Goal: Information Seeking & Learning: Learn about a topic

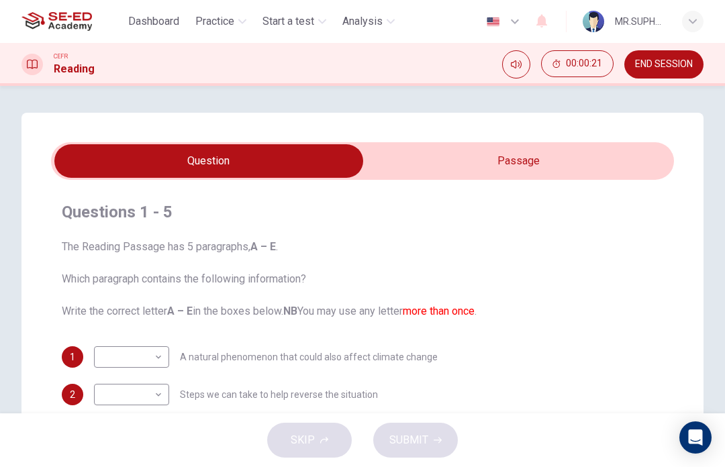
click at [374, 166] on input "checkbox" at bounding box center [209, 161] width 934 height 34
checkbox input "true"
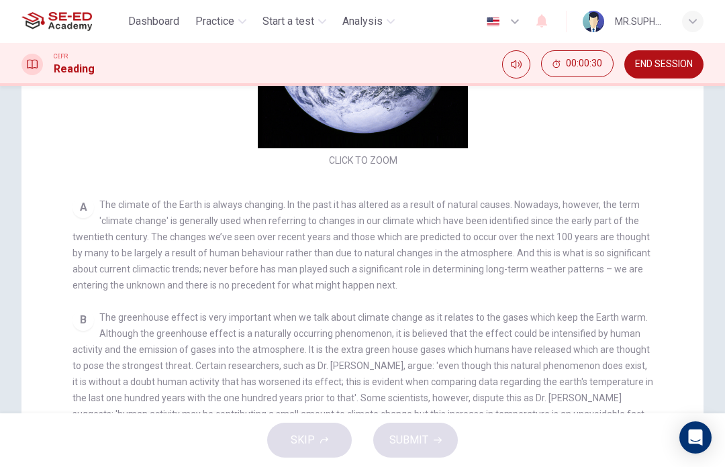
click at [681, 64] on span "END SESSION" at bounding box center [664, 64] width 58 height 11
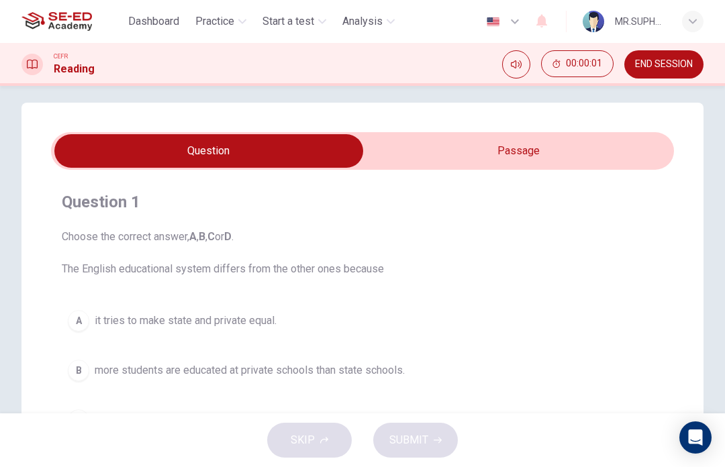
scroll to position [12, 0]
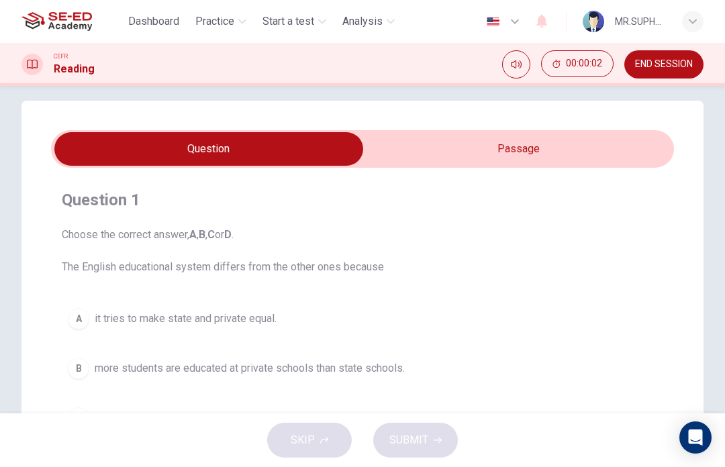
click at [367, 150] on input "checkbox" at bounding box center [209, 149] width 934 height 34
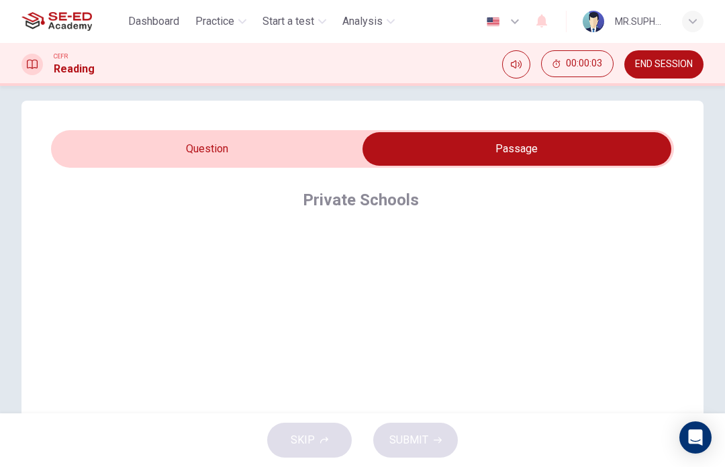
scroll to position [38, 0]
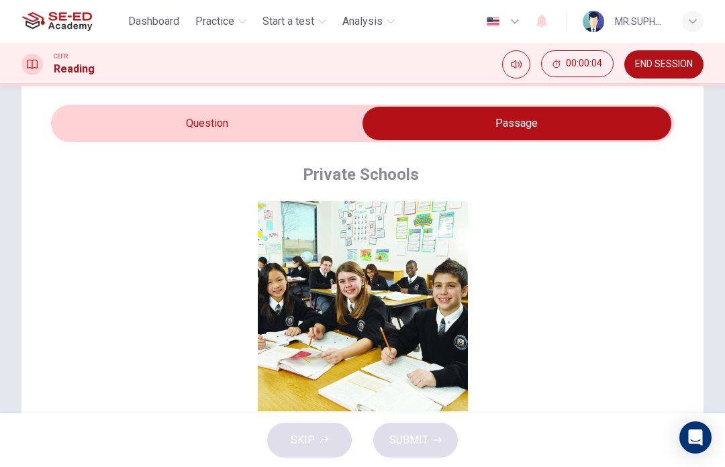
click at [156, 127] on input "checkbox" at bounding box center [517, 124] width 934 height 34
checkbox input "false"
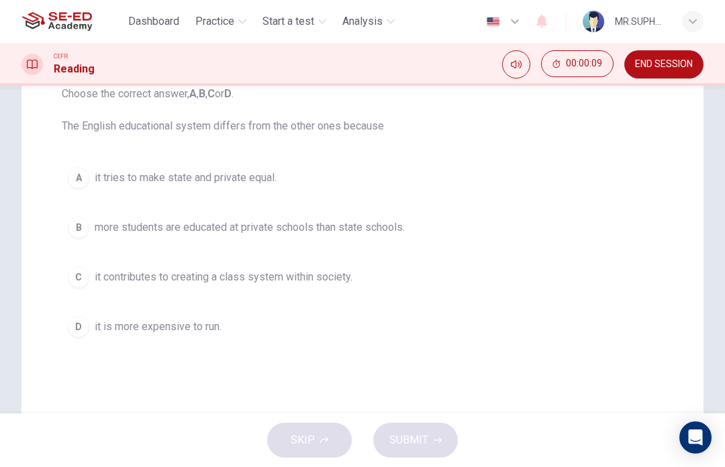
scroll to position [152, 0]
click at [393, 215] on button "B more students are educated at private schools than state schools." at bounding box center [362, 229] width 601 height 34
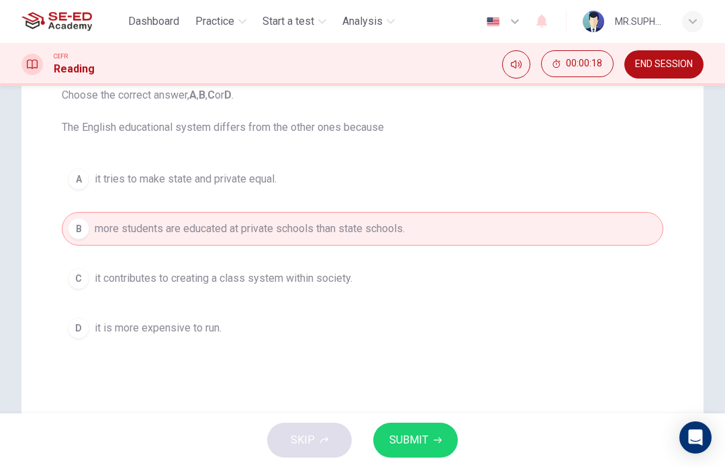
click at [419, 441] on span "SUBMIT" at bounding box center [408, 440] width 39 height 19
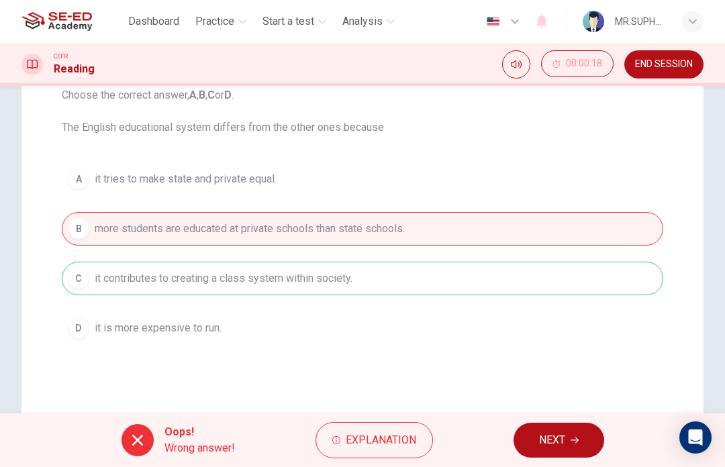
click at [565, 436] on span "NEXT" at bounding box center [552, 440] width 26 height 19
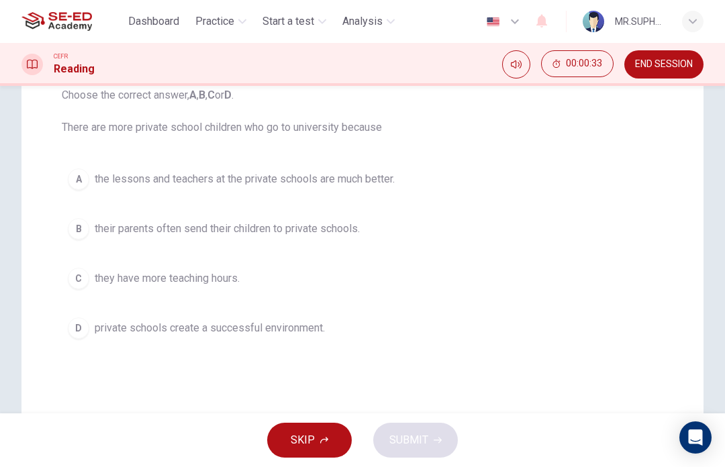
click at [377, 217] on button "B their parents often send their children to private schools." at bounding box center [362, 229] width 601 height 34
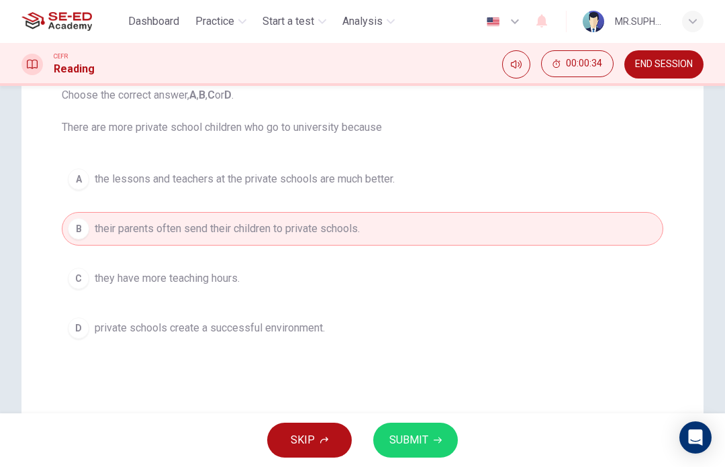
click at [416, 432] on span "SUBMIT" at bounding box center [408, 440] width 39 height 19
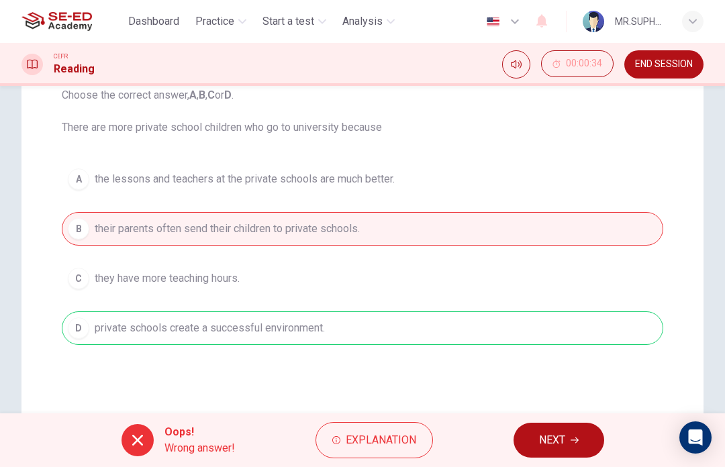
click at [560, 442] on span "NEXT" at bounding box center [552, 440] width 26 height 19
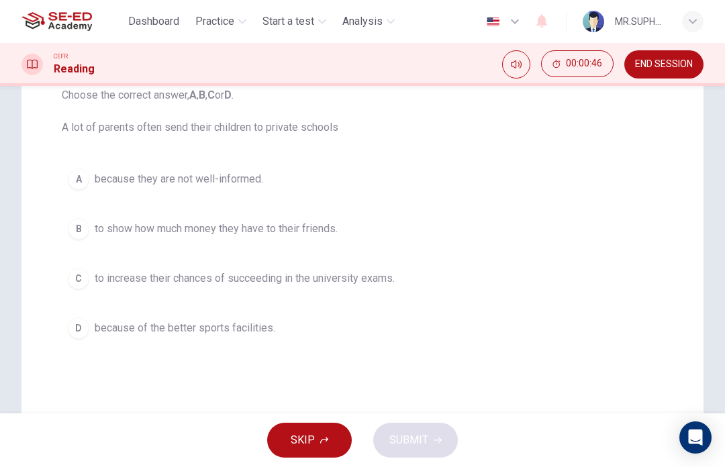
click at [300, 162] on button "A because they are not well-informed." at bounding box center [362, 179] width 601 height 34
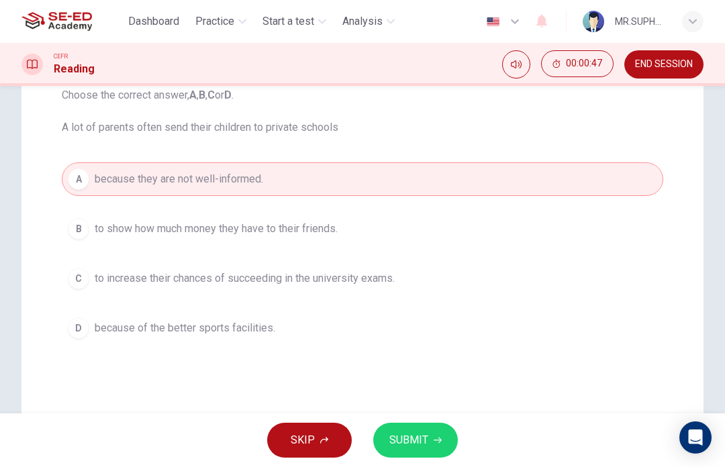
click at [408, 433] on span "SUBMIT" at bounding box center [408, 440] width 39 height 19
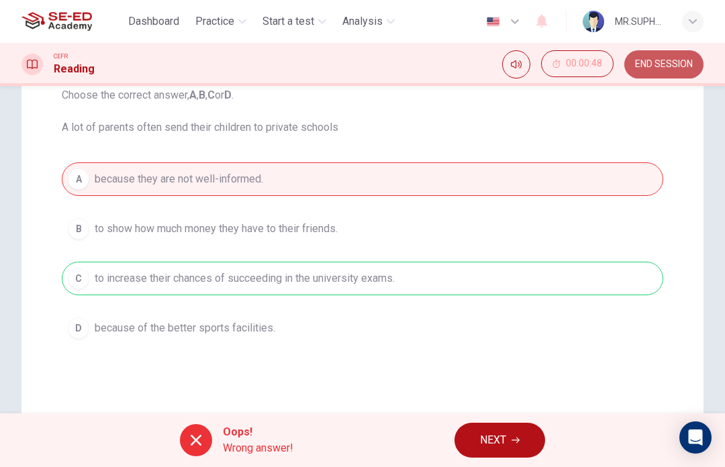
click at [699, 58] on button "END SESSION" at bounding box center [663, 64] width 79 height 28
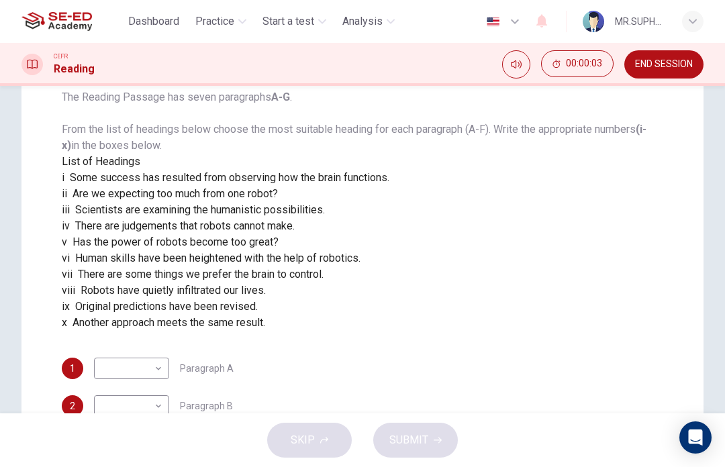
scroll to position [150, 0]
click at [689, 63] on span "END SESSION" at bounding box center [664, 64] width 58 height 11
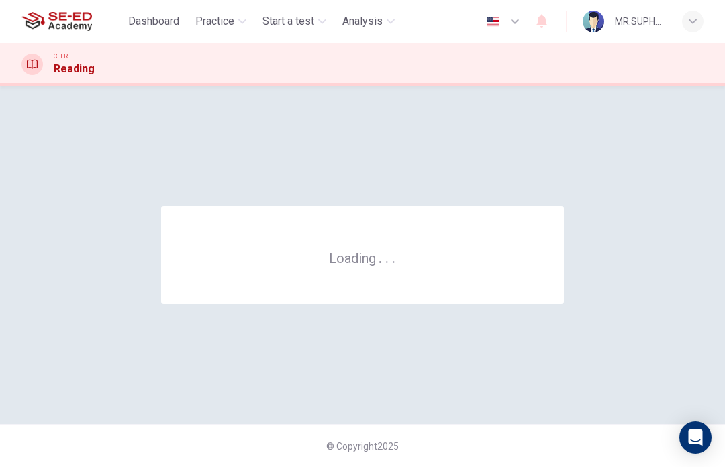
scroll to position [0, 0]
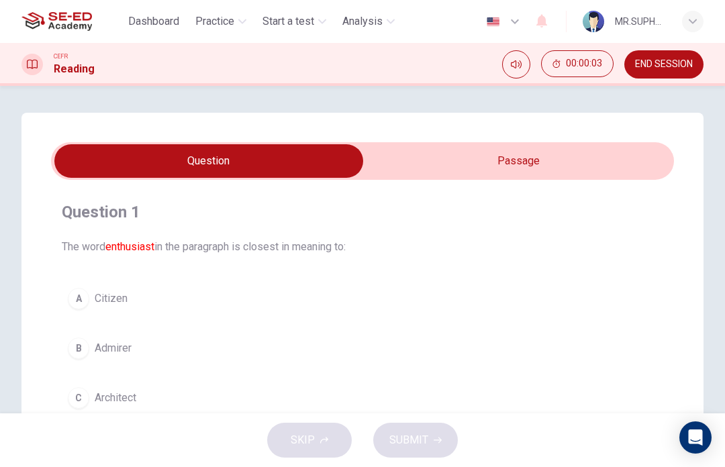
click at [566, 146] on input "checkbox" at bounding box center [209, 161] width 934 height 34
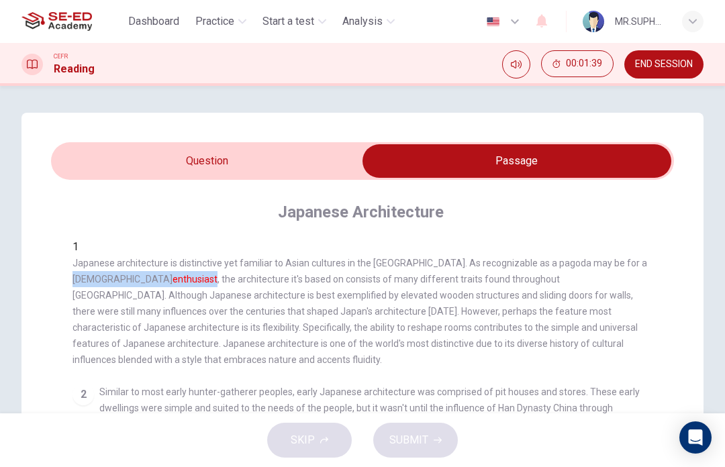
click at [284, 156] on input "checkbox" at bounding box center [517, 161] width 934 height 34
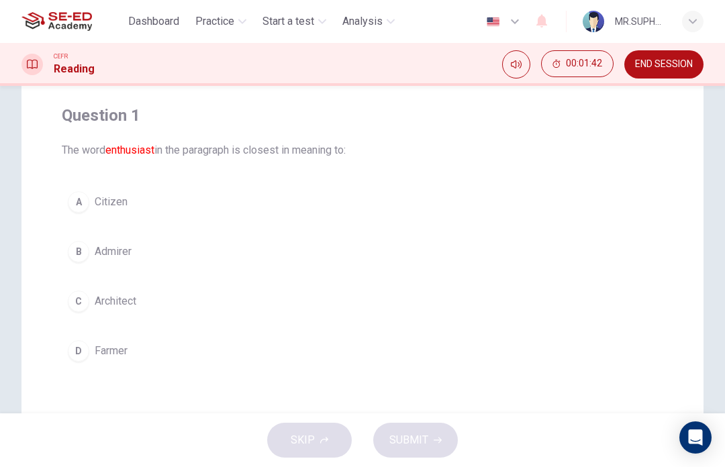
scroll to position [101, 0]
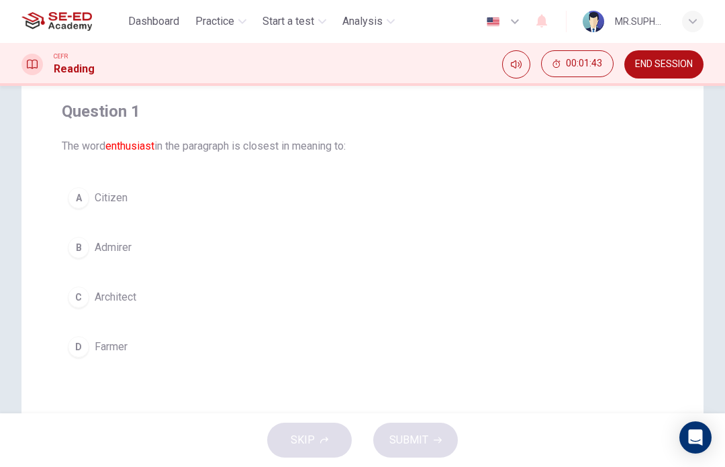
click at [83, 249] on div "B" at bounding box center [78, 247] width 21 height 21
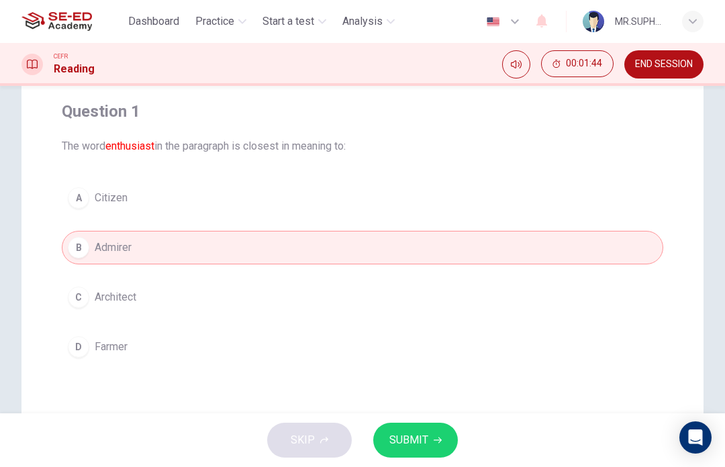
click at [396, 449] on span "SUBMIT" at bounding box center [408, 440] width 39 height 19
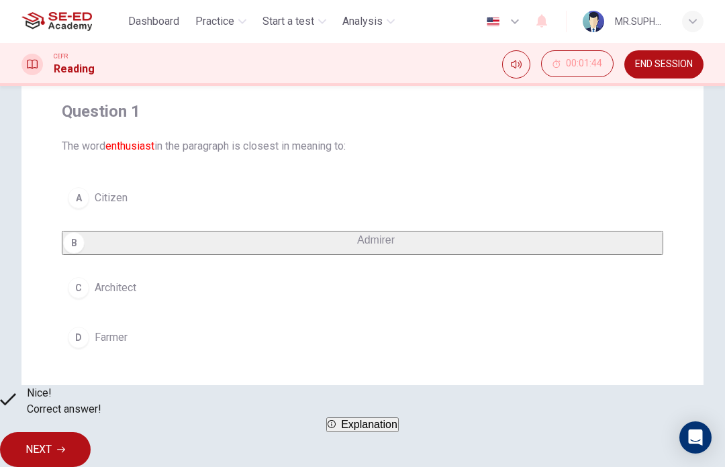
click at [91, 446] on button "NEXT" at bounding box center [45, 449] width 91 height 35
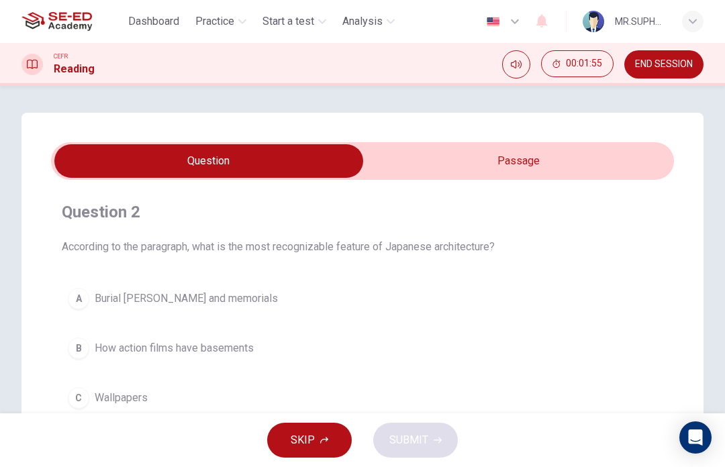
scroll to position [0, 0]
click at [626, 150] on input "checkbox" at bounding box center [209, 161] width 934 height 34
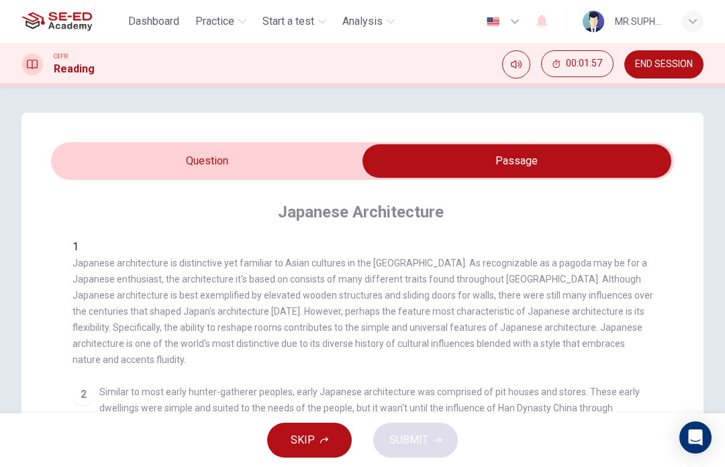
click at [332, 144] on input "checkbox" at bounding box center [517, 161] width 934 height 34
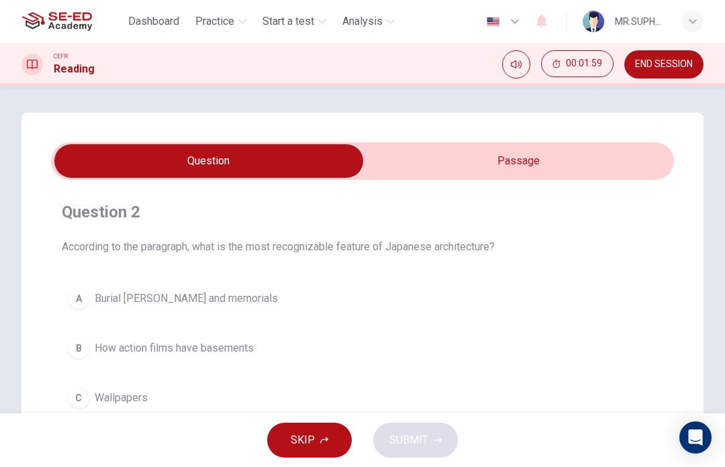
click at [525, 152] on input "checkbox" at bounding box center [209, 161] width 934 height 34
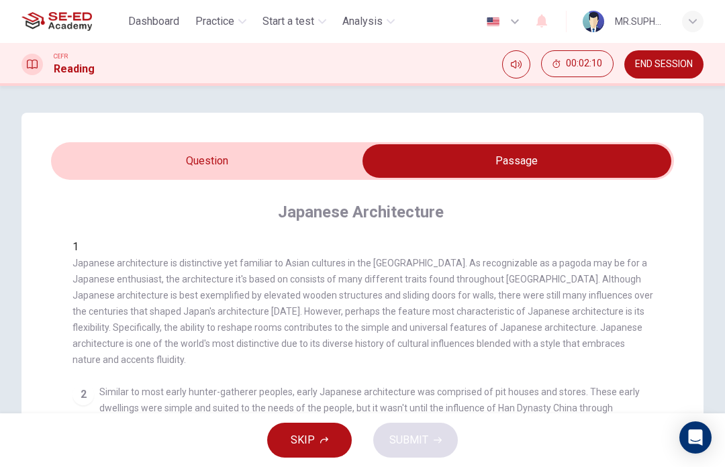
click at [326, 175] on input "checkbox" at bounding box center [517, 161] width 934 height 34
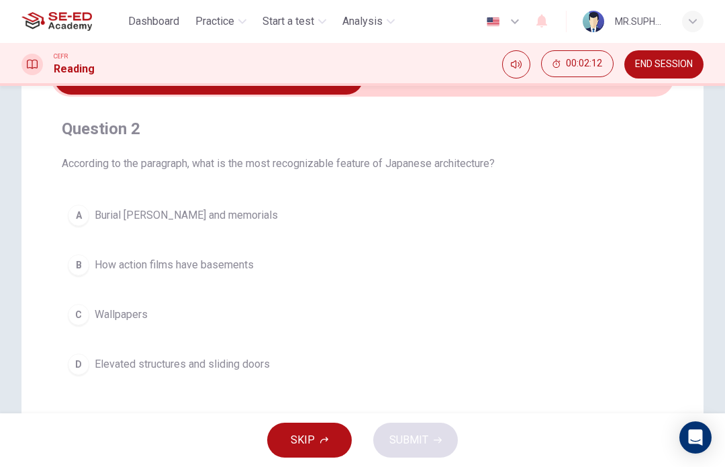
scroll to position [88, 0]
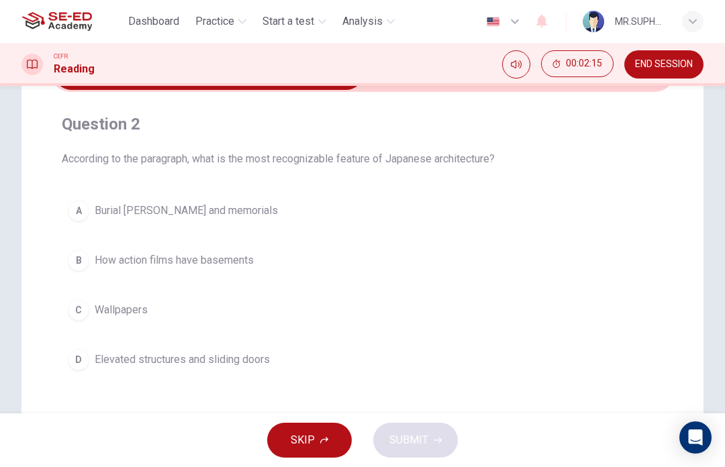
click at [333, 371] on button "D Elevated structures and sliding doors" at bounding box center [362, 360] width 601 height 34
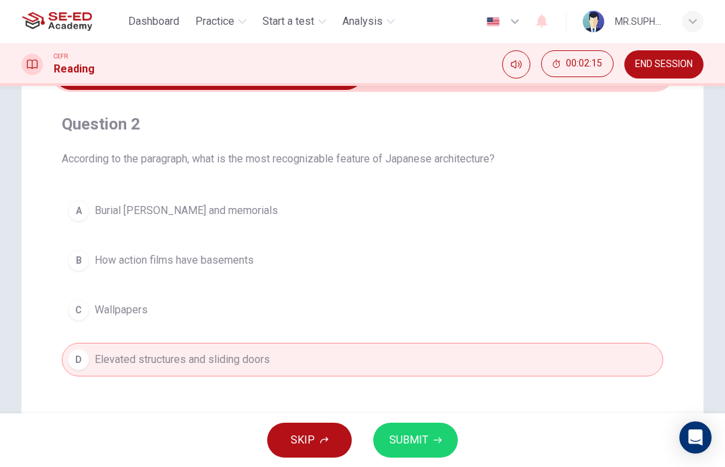
click at [415, 427] on button "SUBMIT" at bounding box center [415, 440] width 85 height 35
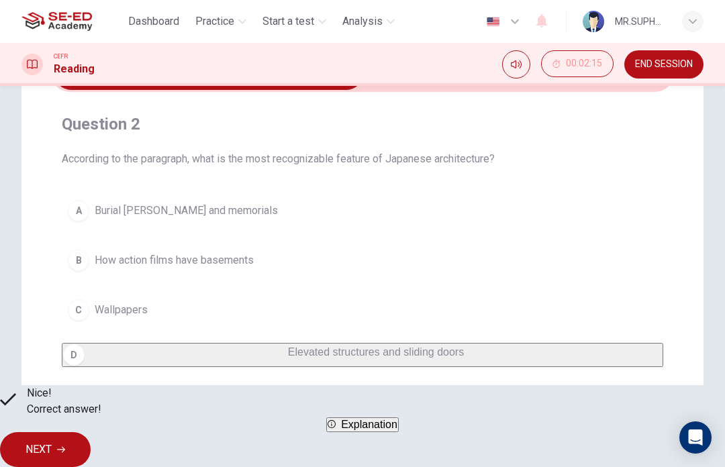
click at [91, 432] on button "NEXT" at bounding box center [45, 449] width 91 height 35
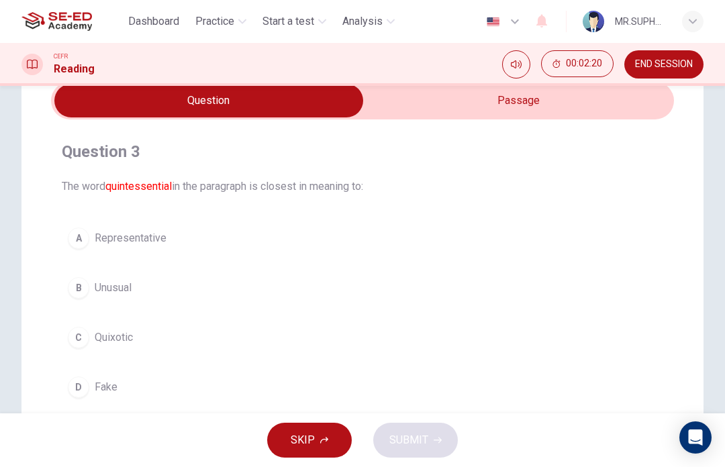
scroll to position [51, 0]
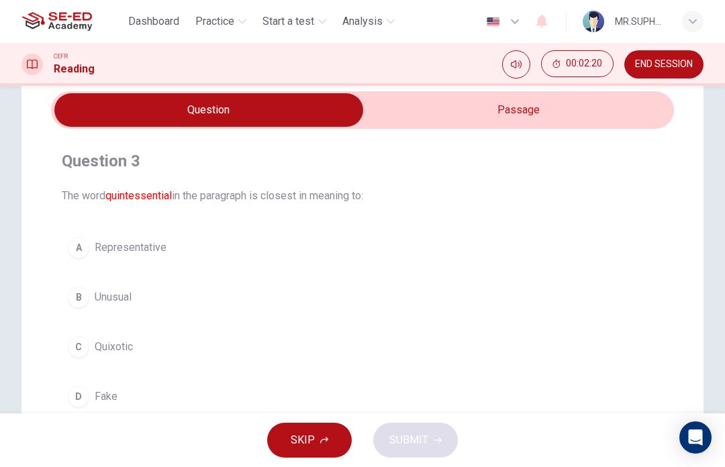
click at [456, 104] on input "checkbox" at bounding box center [209, 110] width 934 height 34
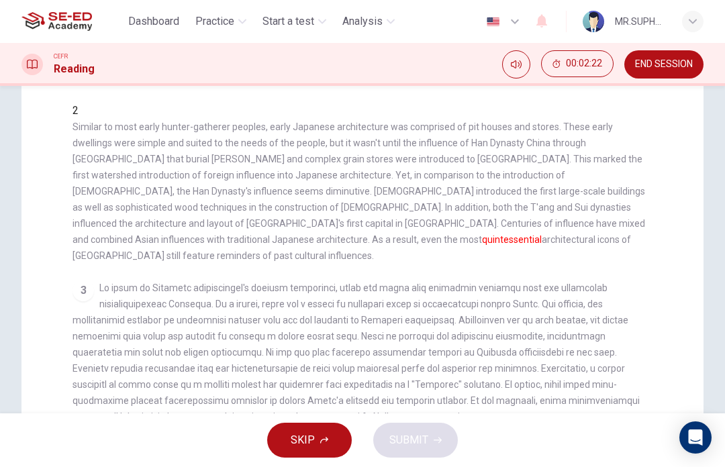
scroll to position [270, 0]
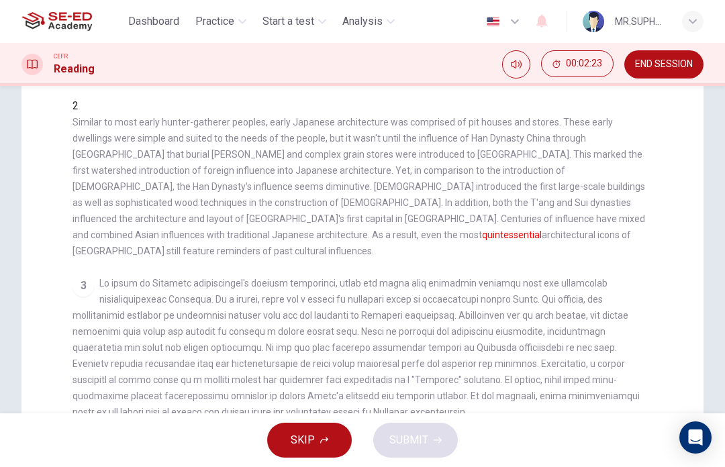
click at [571, 117] on span "Similar to most early hunter-gatherer peoples, early Japanese architecture was …" at bounding box center [358, 187] width 573 height 140
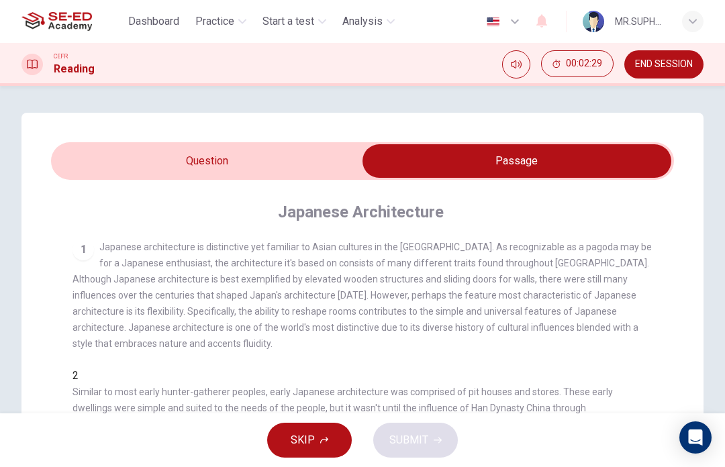
scroll to position [0, 0]
click at [319, 153] on input "checkbox" at bounding box center [517, 161] width 934 height 34
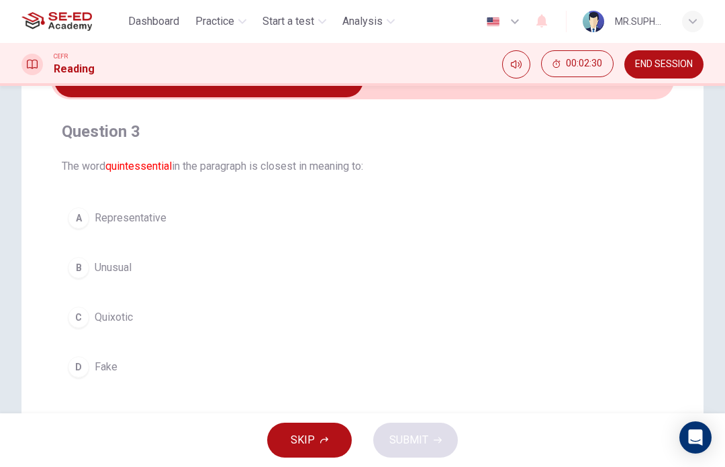
scroll to position [82, 0]
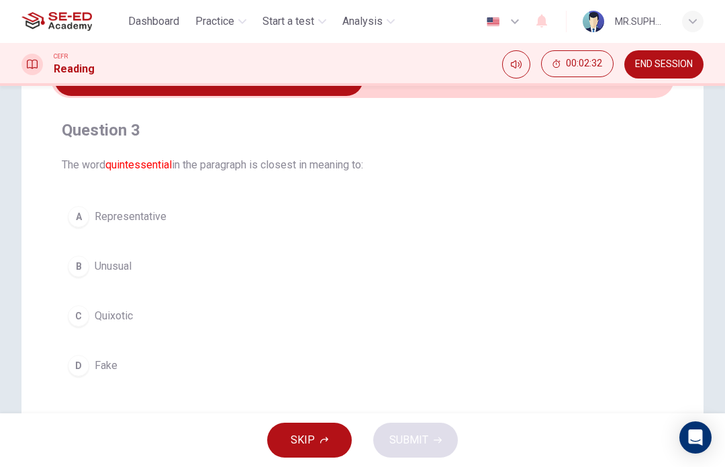
click at [248, 212] on button "A Representative" at bounding box center [362, 217] width 601 height 34
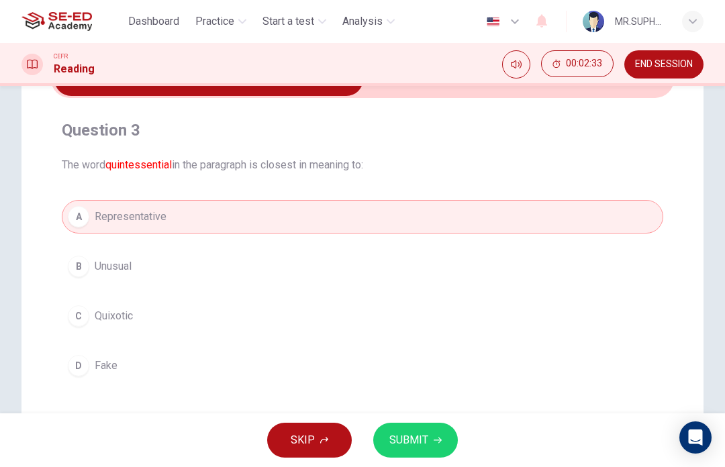
click at [420, 428] on button "SUBMIT" at bounding box center [415, 440] width 85 height 35
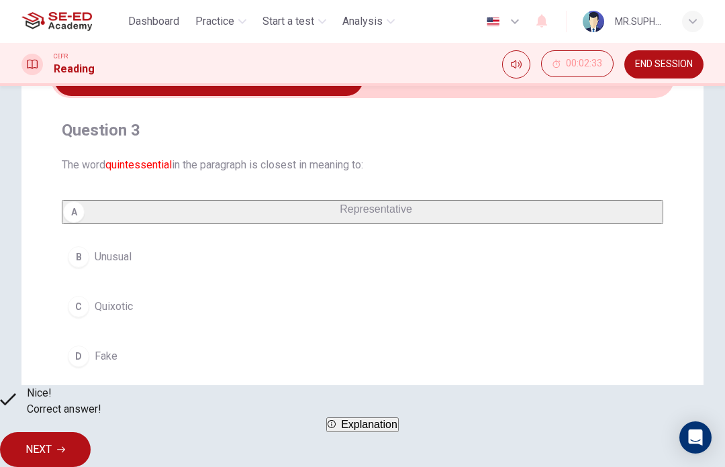
click at [52, 440] on span "NEXT" at bounding box center [39, 449] width 26 height 19
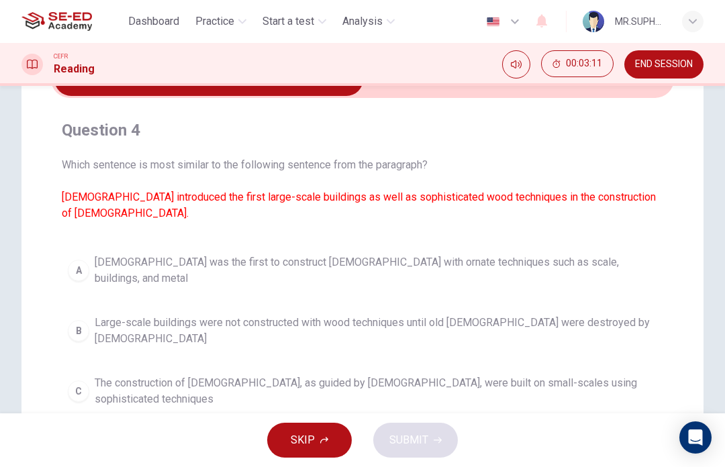
click at [589, 430] on button "D [DEMOGRAPHIC_DATA] influences led to [DEMOGRAPHIC_DATA] with ornate wood tech…" at bounding box center [362, 452] width 601 height 44
click at [452, 440] on button "SUBMIT" at bounding box center [415, 440] width 85 height 35
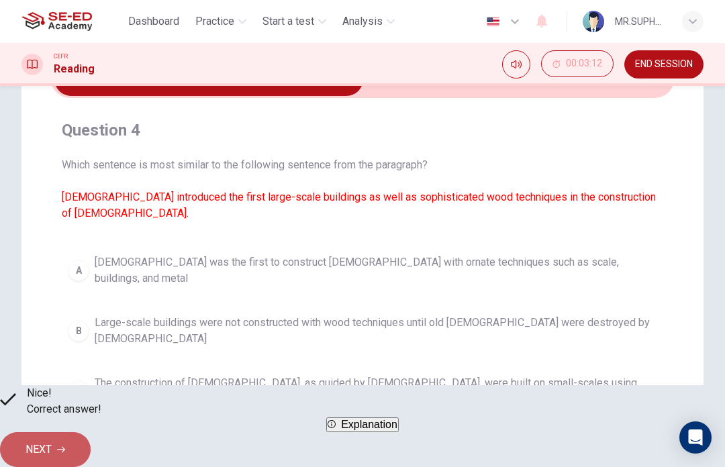
click at [65, 446] on icon "button" at bounding box center [61, 450] width 8 height 8
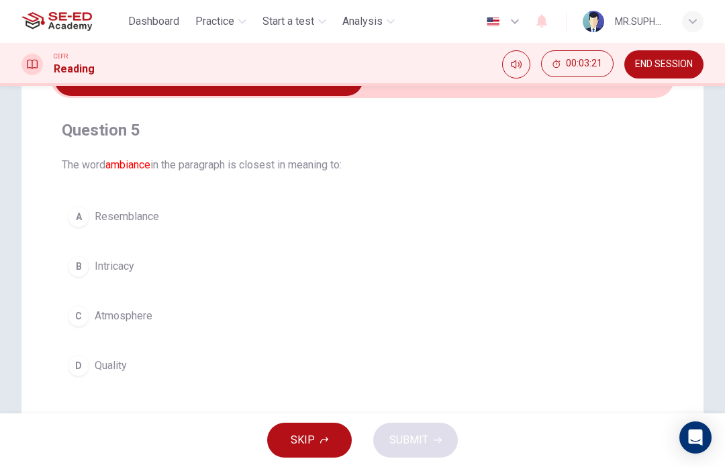
click at [391, 140] on h4 "Question 5" at bounding box center [362, 129] width 601 height 21
click at [438, 94] on input "checkbox" at bounding box center [209, 79] width 934 height 34
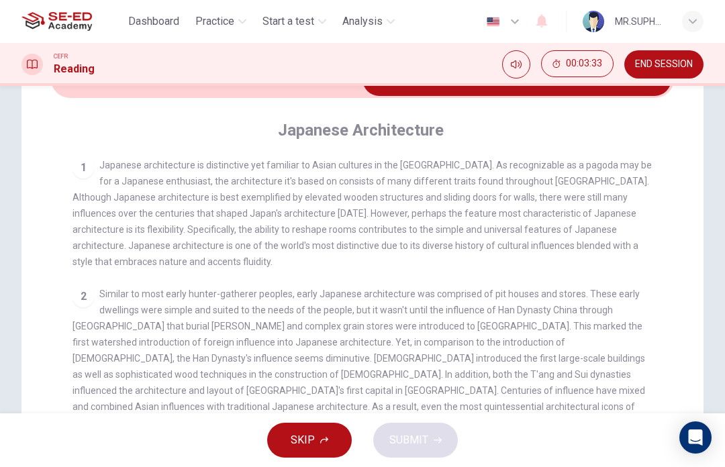
scroll to position [0, 0]
click at [301, 95] on input "checkbox" at bounding box center [517, 79] width 934 height 34
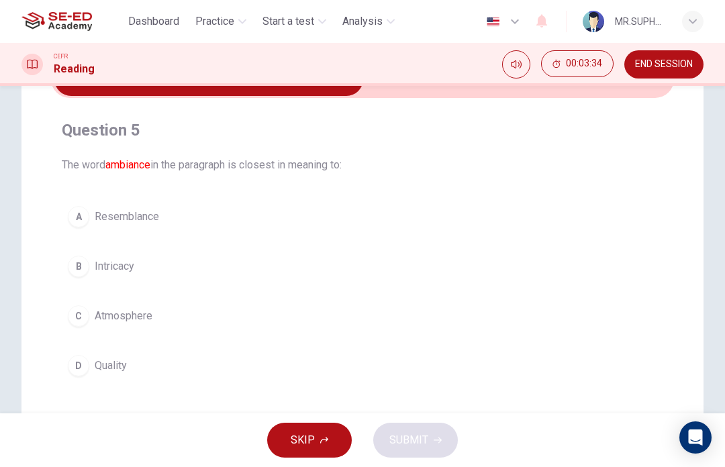
click at [158, 310] on button "C Atmosphere" at bounding box center [362, 316] width 601 height 34
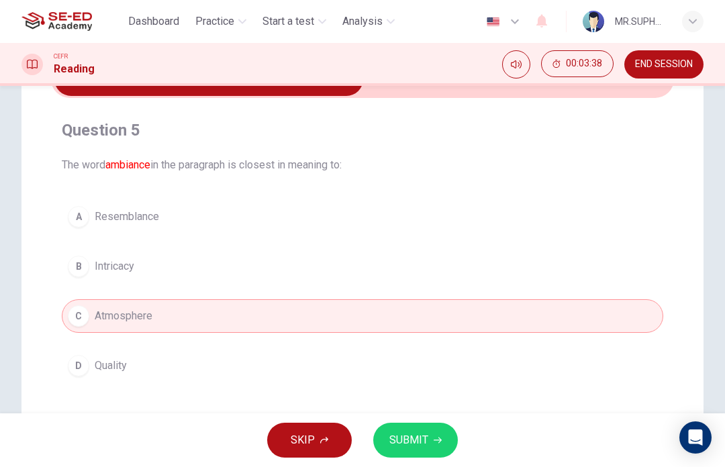
click at [420, 435] on span "SUBMIT" at bounding box center [408, 440] width 39 height 19
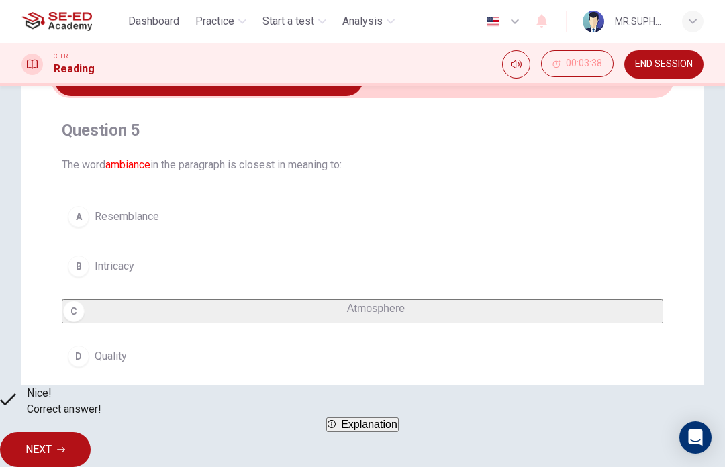
click at [52, 446] on span "NEXT" at bounding box center [39, 449] width 26 height 19
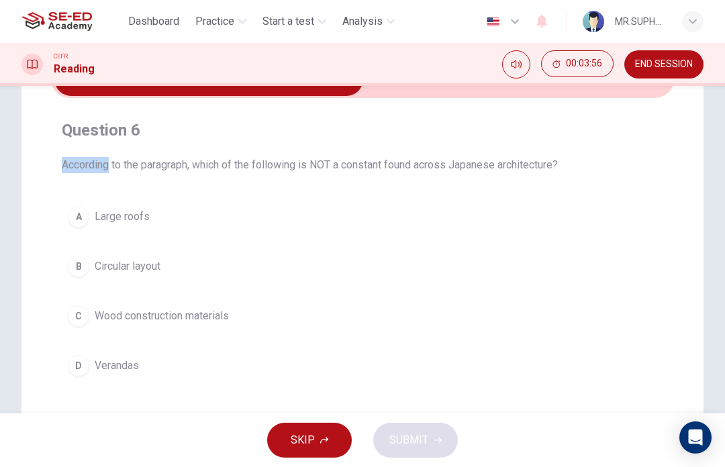
click at [153, 160] on span "According to the paragraph, which of the following is NOT a constant found acro…" at bounding box center [362, 165] width 601 height 16
click at [167, 176] on div "Question 6 According to the paragraph, which of the following is NOT a constant…" at bounding box center [362, 251] width 623 height 285
click at [223, 163] on span "According to the paragraph, which of the following is NOT a constant found acro…" at bounding box center [362, 165] width 601 height 16
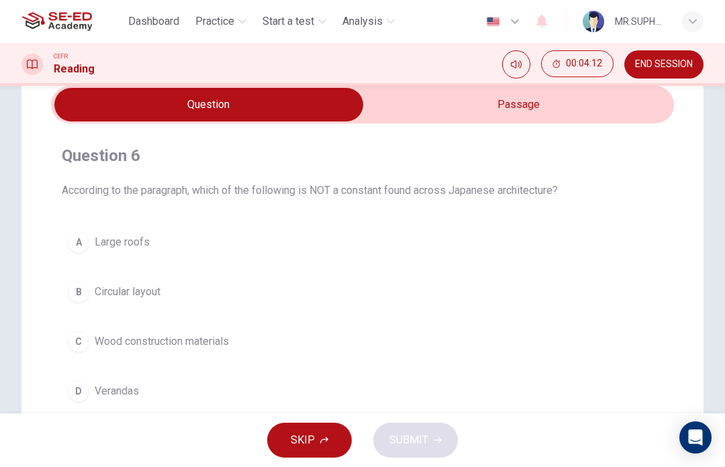
scroll to position [57, 0]
click at [522, 103] on input "checkbox" at bounding box center [209, 104] width 934 height 34
click at [536, 107] on input "checkbox" at bounding box center [209, 104] width 934 height 34
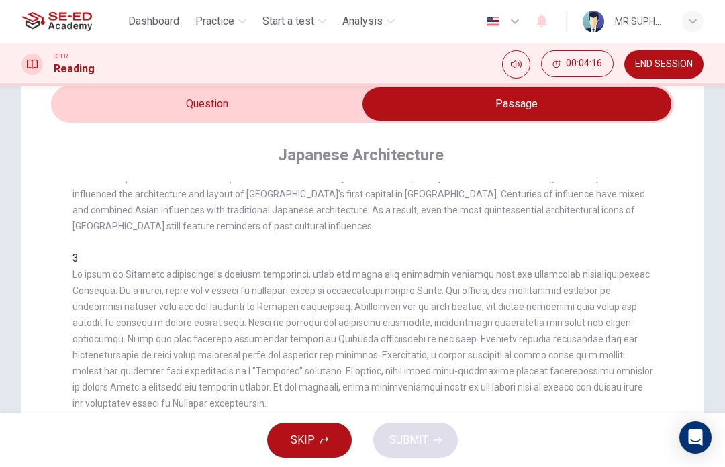
scroll to position [221, 0]
click at [288, 109] on input "checkbox" at bounding box center [517, 104] width 934 height 34
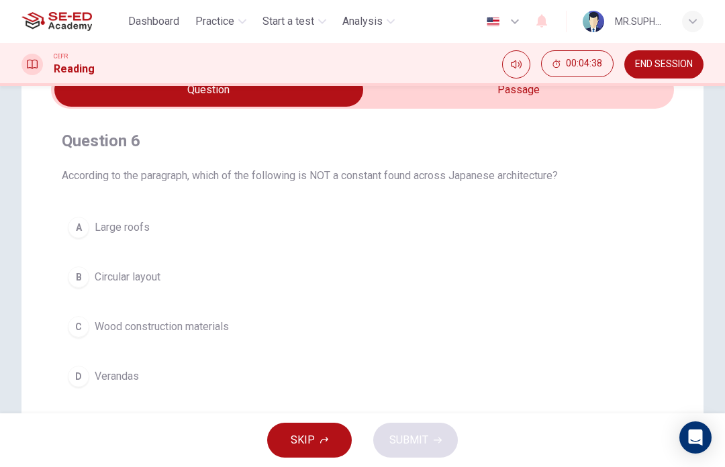
scroll to position [72, 0]
click at [511, 103] on input "checkbox" at bounding box center [209, 89] width 934 height 34
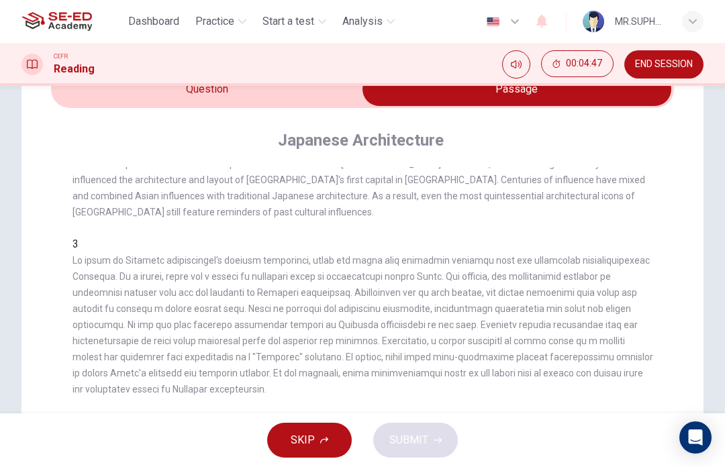
click at [328, 94] on input "checkbox" at bounding box center [517, 89] width 934 height 34
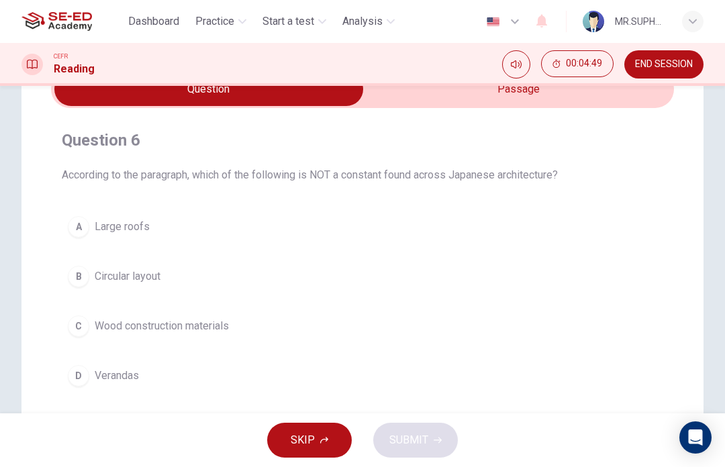
click at [242, 230] on button "A Large roofs" at bounding box center [362, 227] width 601 height 34
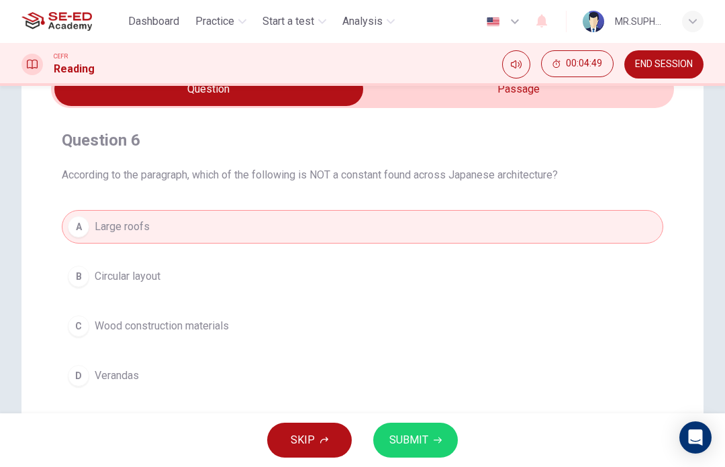
click at [410, 439] on span "SUBMIT" at bounding box center [408, 440] width 39 height 19
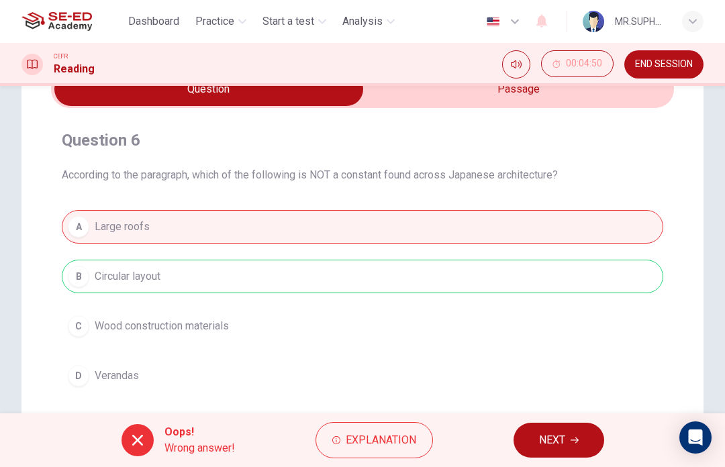
click at [552, 428] on button "NEXT" at bounding box center [558, 440] width 91 height 35
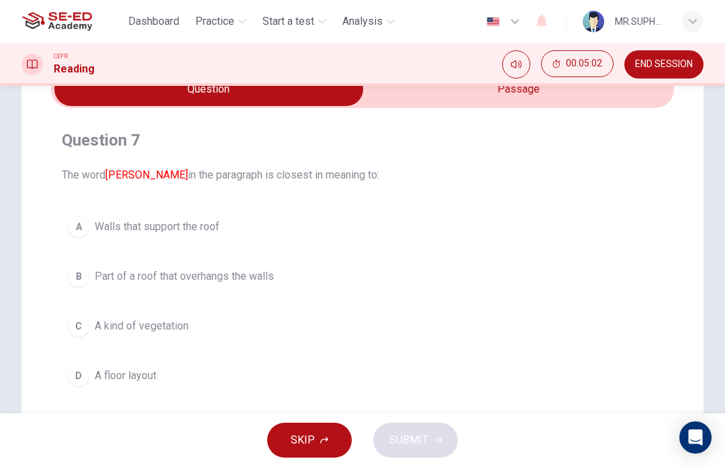
click at [428, 94] on input "checkbox" at bounding box center [209, 89] width 934 height 34
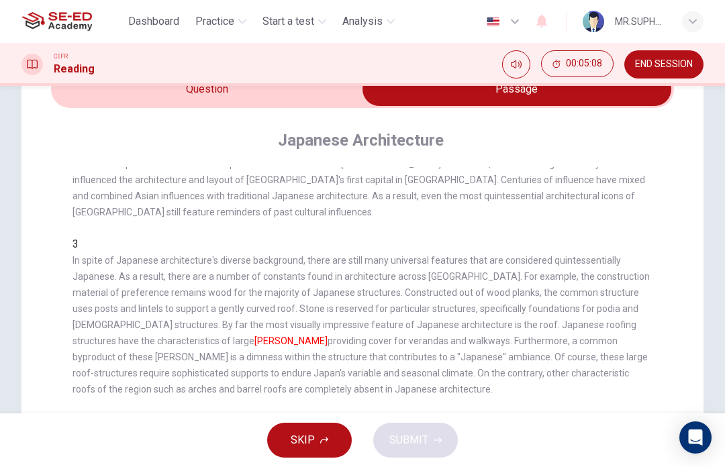
click at [294, 94] on input "checkbox" at bounding box center [517, 89] width 934 height 34
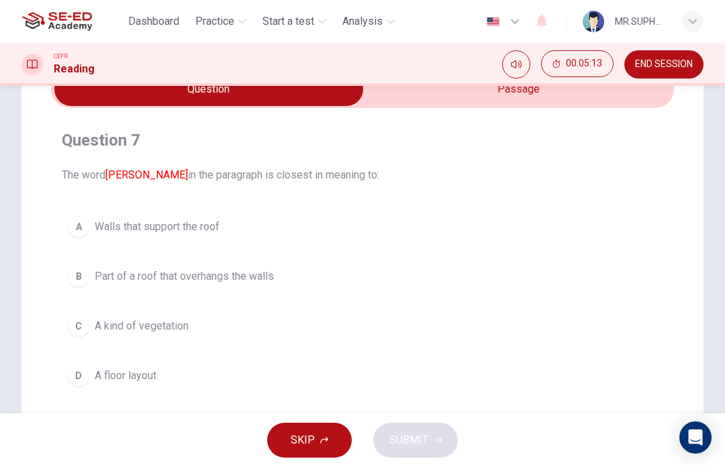
click at [325, 276] on button "B Part of a roof that overhangs the walls" at bounding box center [362, 277] width 601 height 34
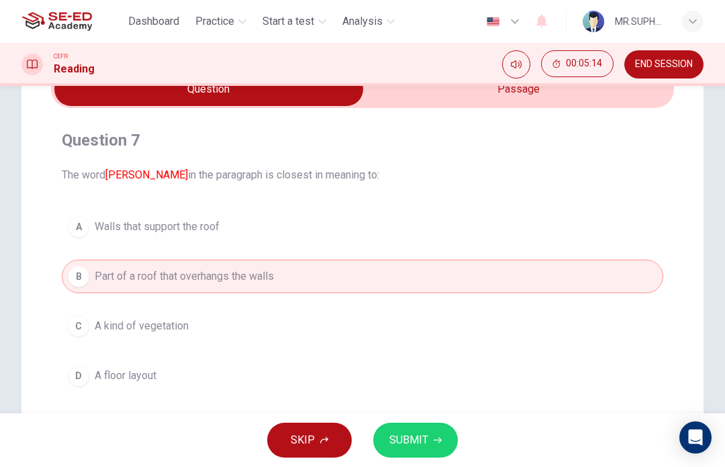
click at [417, 434] on span "SUBMIT" at bounding box center [408, 440] width 39 height 19
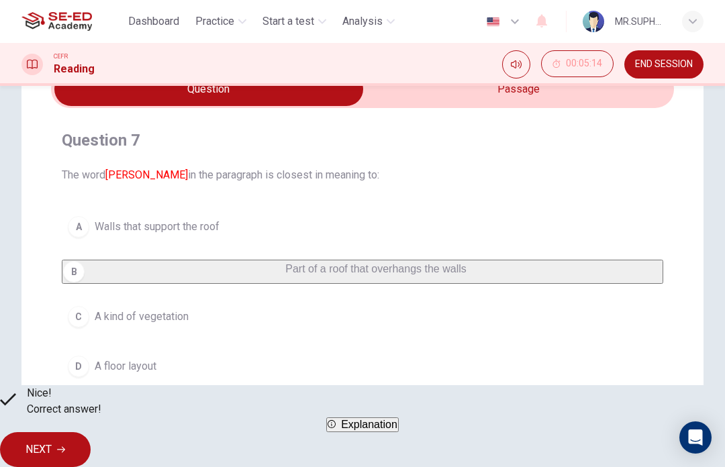
click at [91, 432] on button "NEXT" at bounding box center [45, 449] width 91 height 35
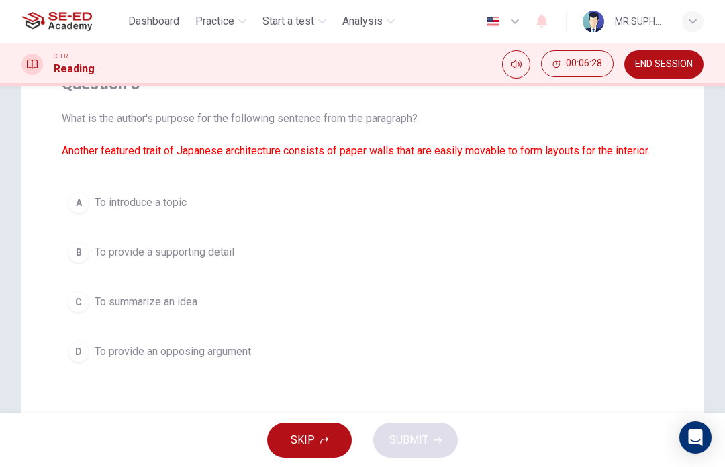
scroll to position [132, 0]
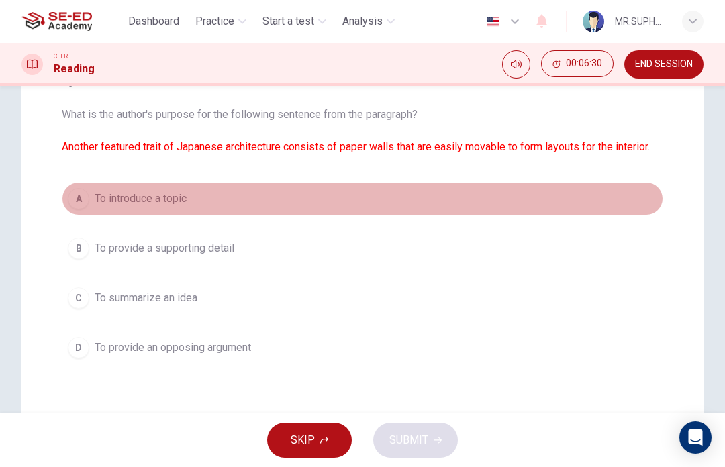
click at [272, 190] on button "A To introduce a topic" at bounding box center [362, 199] width 601 height 34
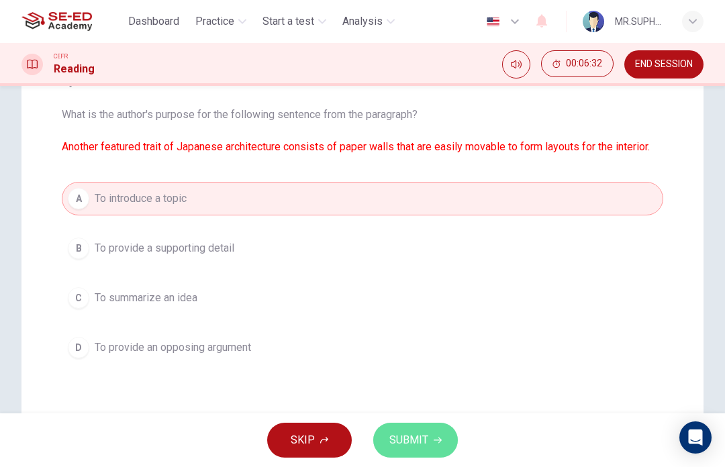
click at [417, 440] on span "SUBMIT" at bounding box center [408, 440] width 39 height 19
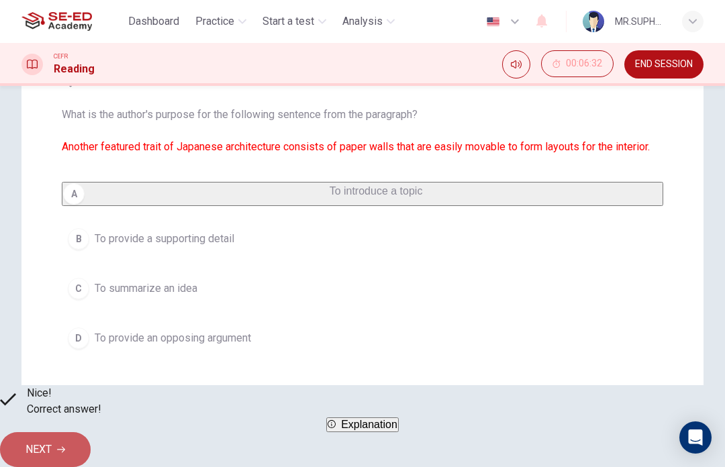
click at [91, 435] on button "NEXT" at bounding box center [45, 449] width 91 height 35
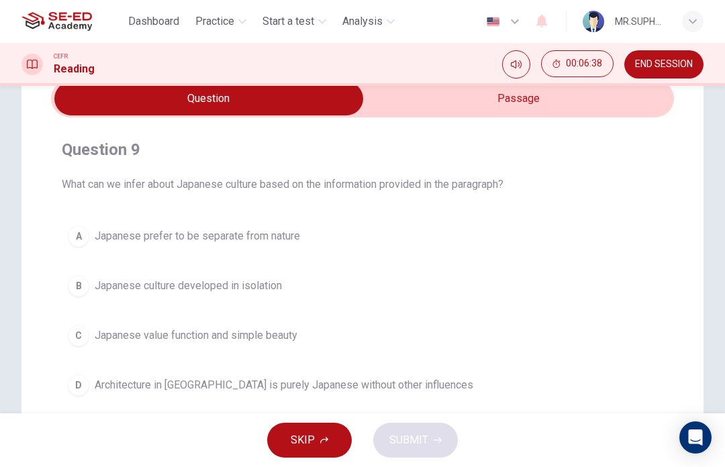
scroll to position [62, 0]
click at [575, 94] on input "checkbox" at bounding box center [209, 100] width 934 height 34
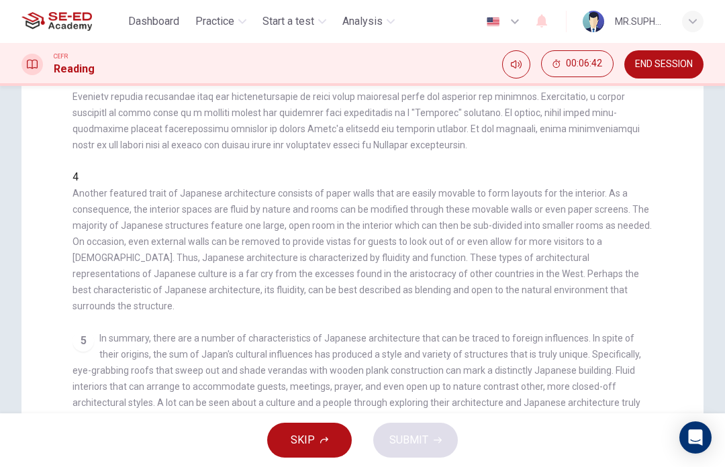
scroll to position [322, 0]
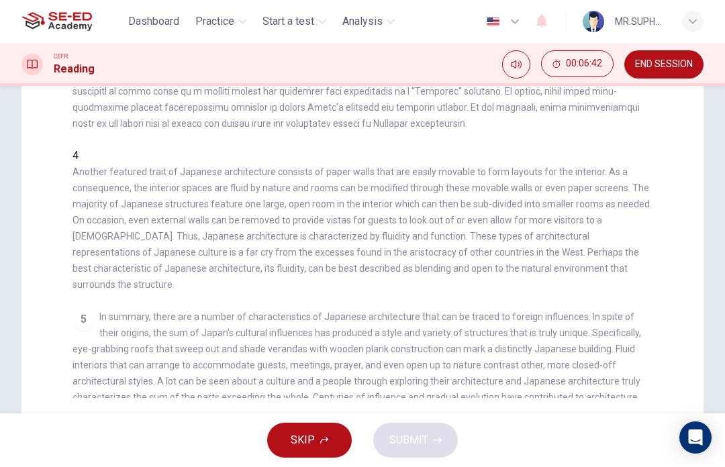
click at [554, 166] on span "Another featured trait of Japanese architecture consists of paper walls that ar…" at bounding box center [361, 228] width 579 height 124
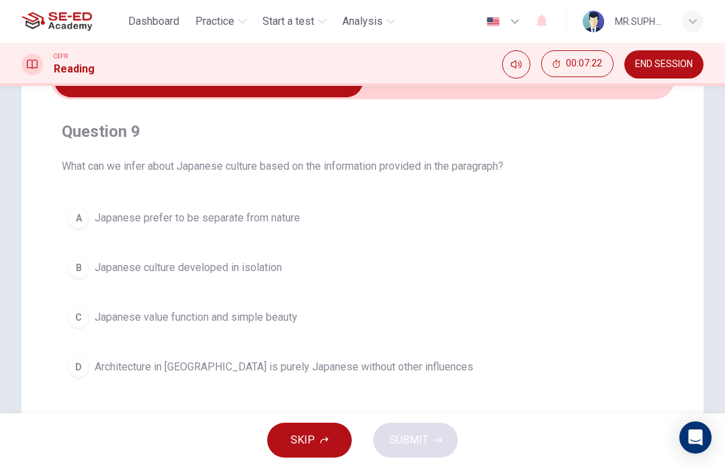
scroll to position [83, 0]
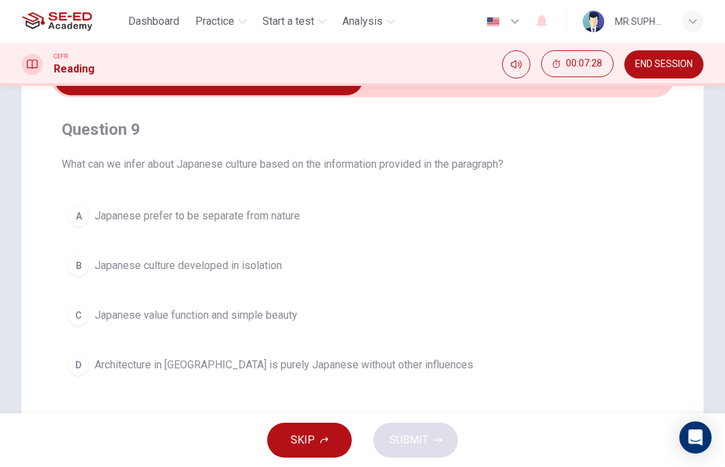
click at [403, 309] on button "C Japanese value function and simple beauty" at bounding box center [362, 316] width 601 height 34
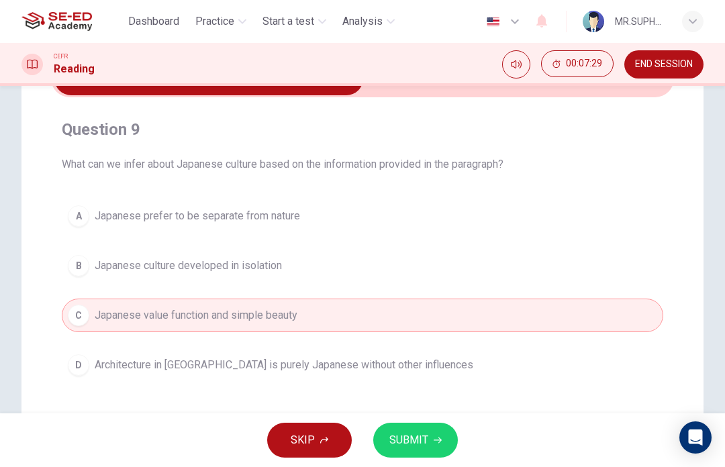
click at [426, 426] on button "SUBMIT" at bounding box center [415, 440] width 85 height 35
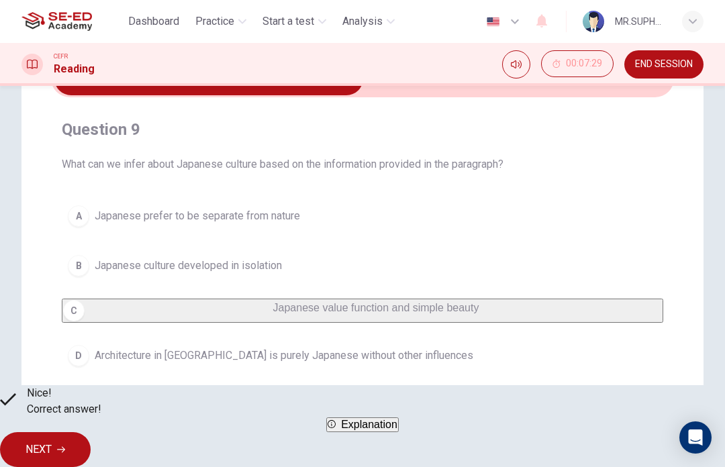
click at [91, 450] on button "NEXT" at bounding box center [45, 449] width 91 height 35
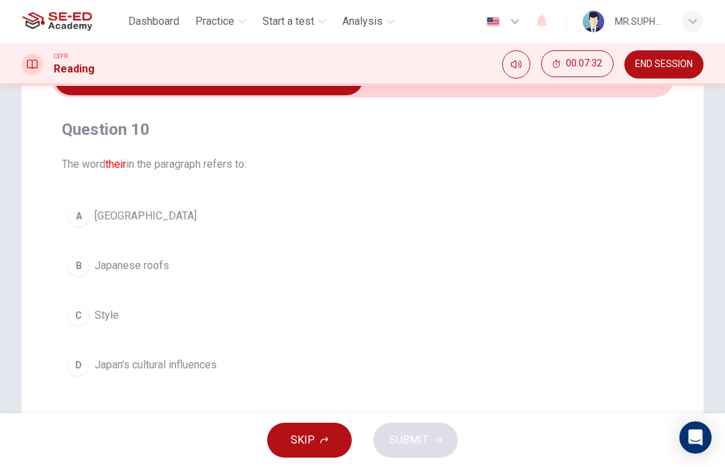
scroll to position [67, 0]
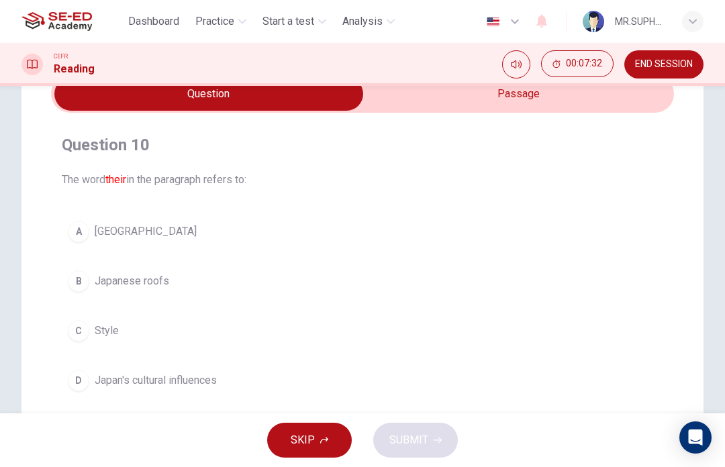
click at [524, 103] on input "checkbox" at bounding box center [209, 94] width 934 height 34
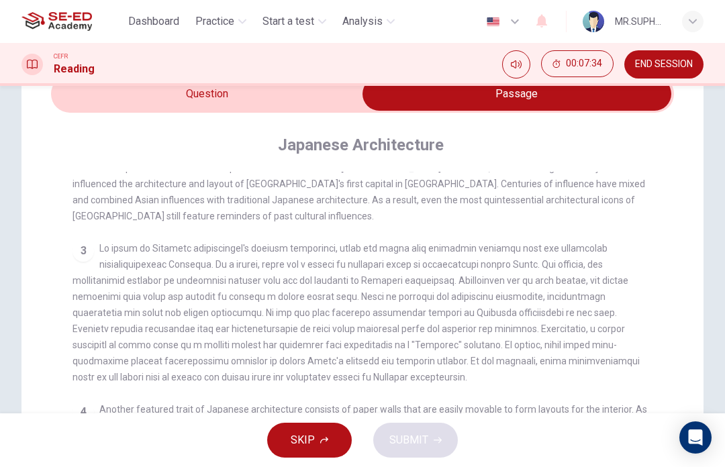
scroll to position [221, 0]
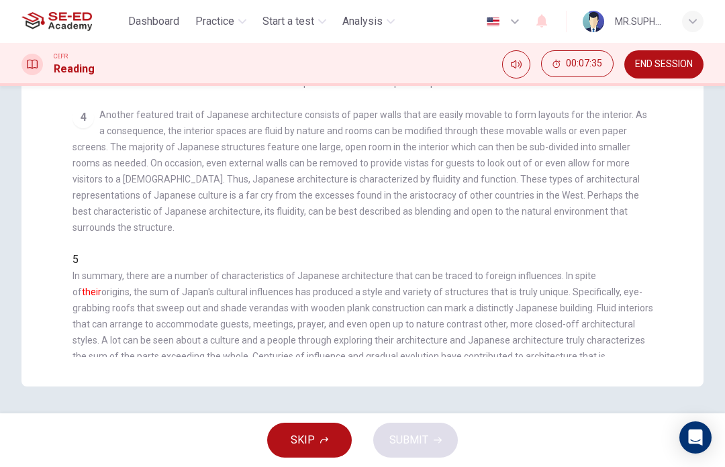
click at [624, 185] on div "4 Another featured trait of Japanese architecture consists of paper walls that …" at bounding box center [362, 171] width 581 height 129
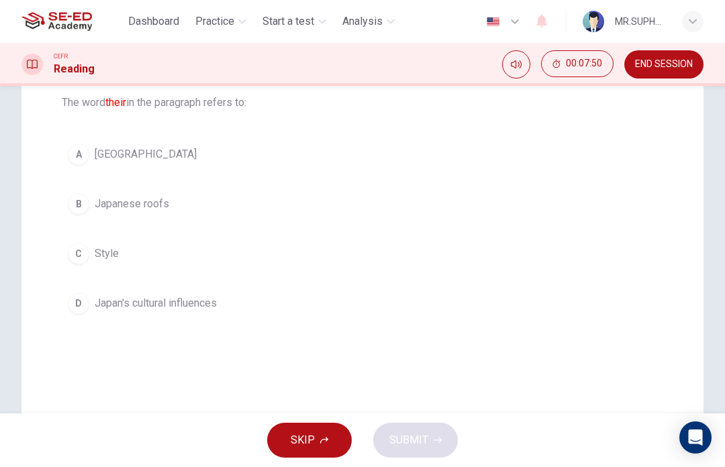
scroll to position [140, 0]
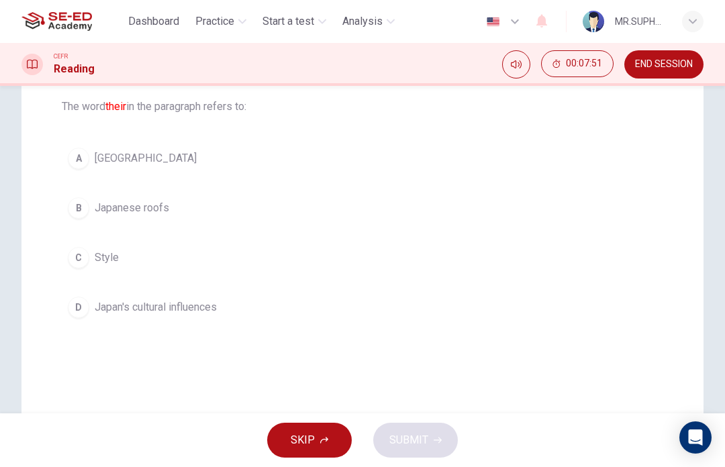
click at [358, 331] on div "Question 10 The word their in the paragraph refers to: A Japan B Japanese roofs…" at bounding box center [362, 192] width 623 height 285
click at [217, 315] on span "Japan's cultural influences" at bounding box center [156, 307] width 122 height 16
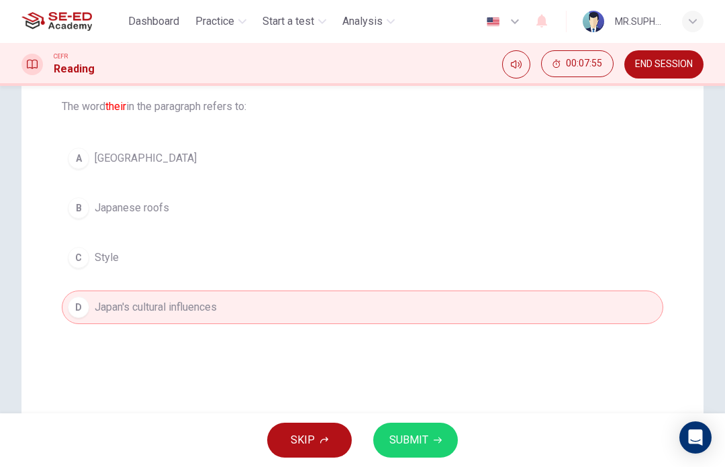
click at [422, 429] on button "SUBMIT" at bounding box center [415, 440] width 85 height 35
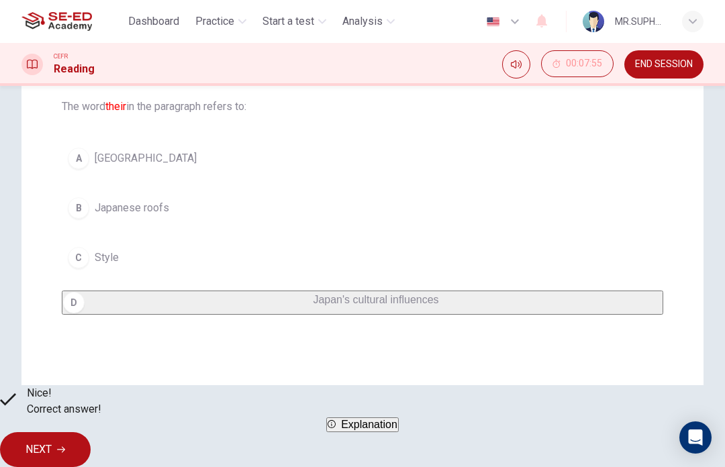
click at [91, 434] on button "NEXT" at bounding box center [45, 449] width 91 height 35
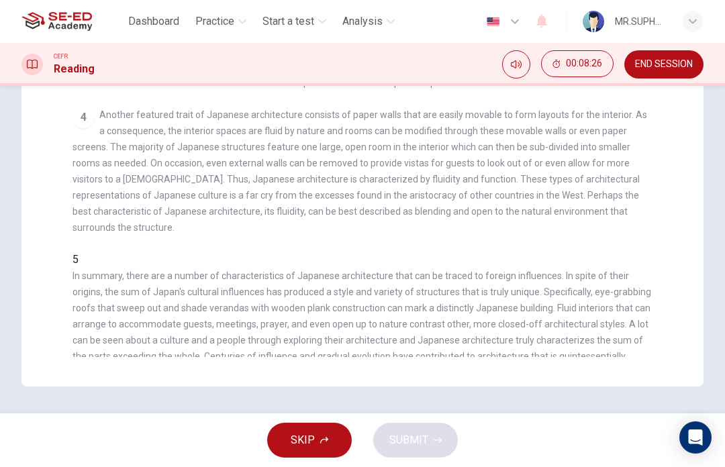
scroll to position [362, 0]
click at [237, 367] on div "Question 11 According to the paragraph, which of the following is NOT a functio…" at bounding box center [362, 68] width 682 height 636
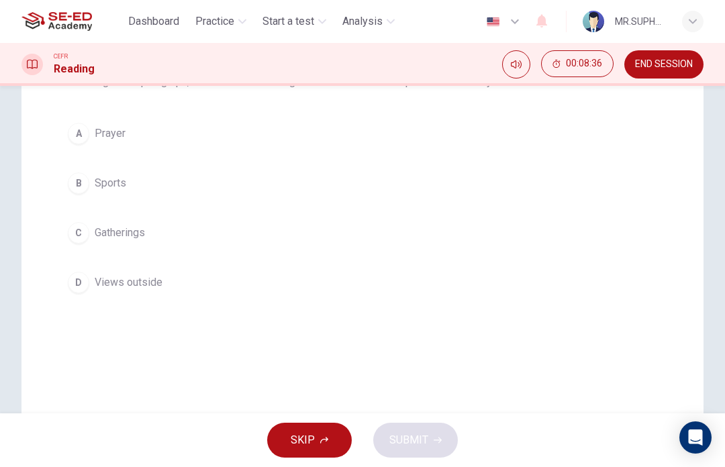
scroll to position [163, 0]
click at [245, 201] on button "B Sports" at bounding box center [362, 185] width 601 height 34
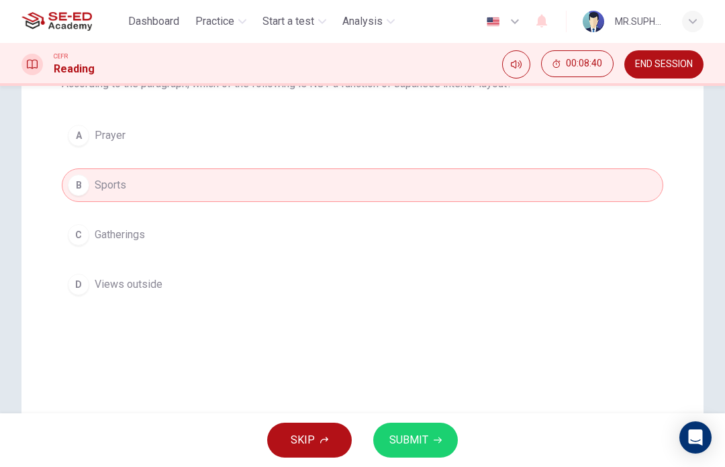
click at [423, 437] on span "SUBMIT" at bounding box center [408, 440] width 39 height 19
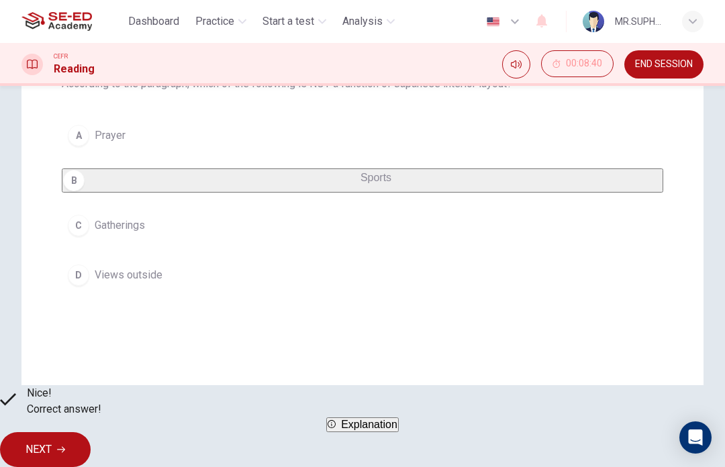
click at [91, 432] on button "NEXT" at bounding box center [45, 449] width 91 height 35
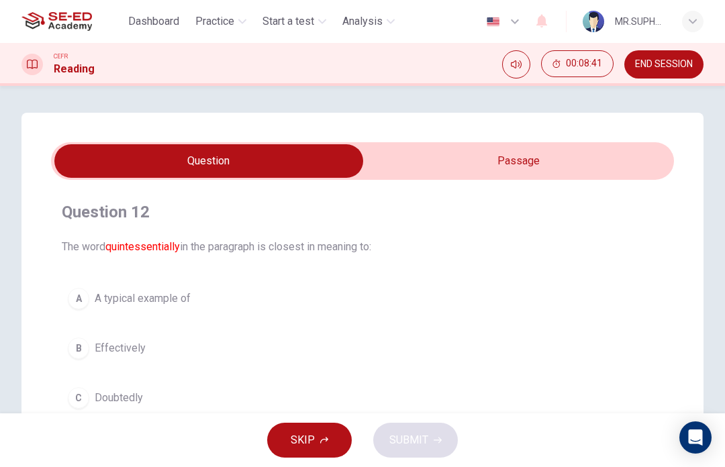
scroll to position [0, 0]
click at [544, 158] on input "checkbox" at bounding box center [209, 161] width 934 height 34
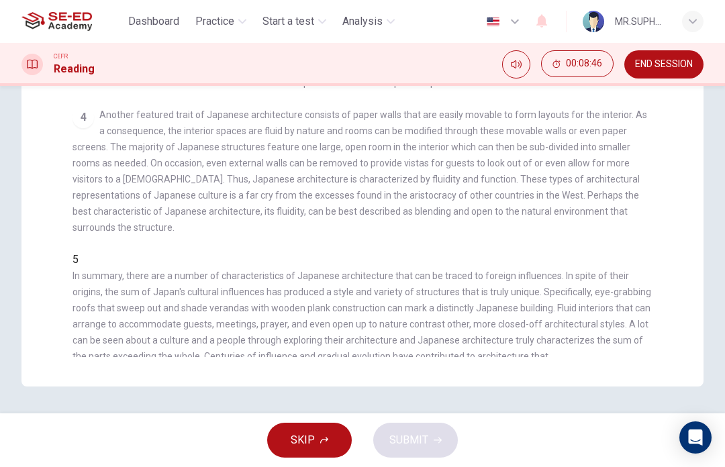
scroll to position [362, 0]
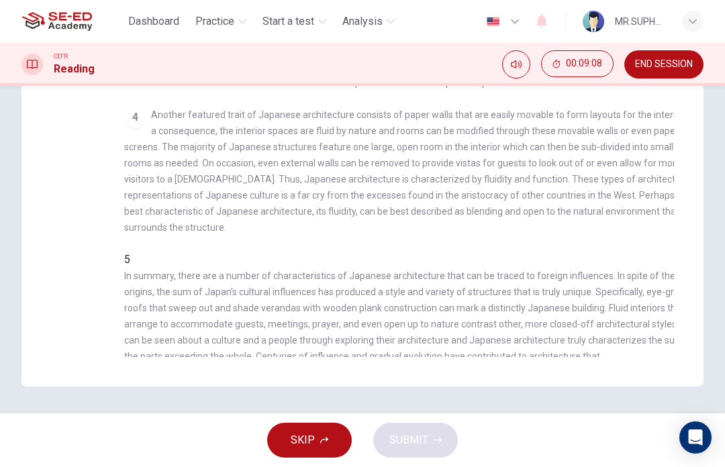
checkbox input "false"
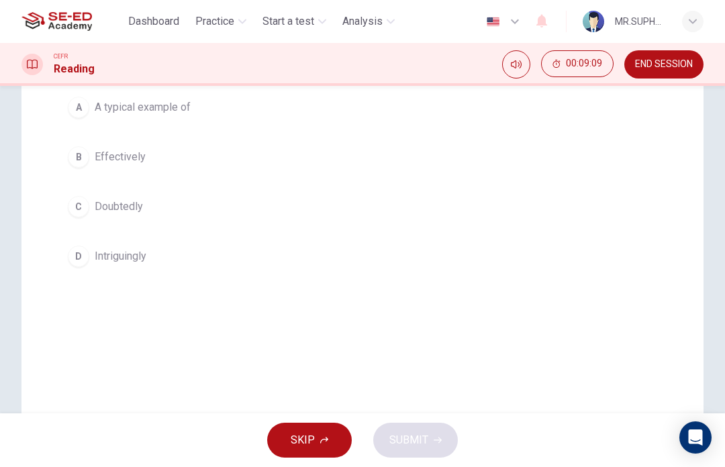
scroll to position [189, 0]
click at [164, 257] on button "D Intriguingly" at bounding box center [362, 259] width 601 height 34
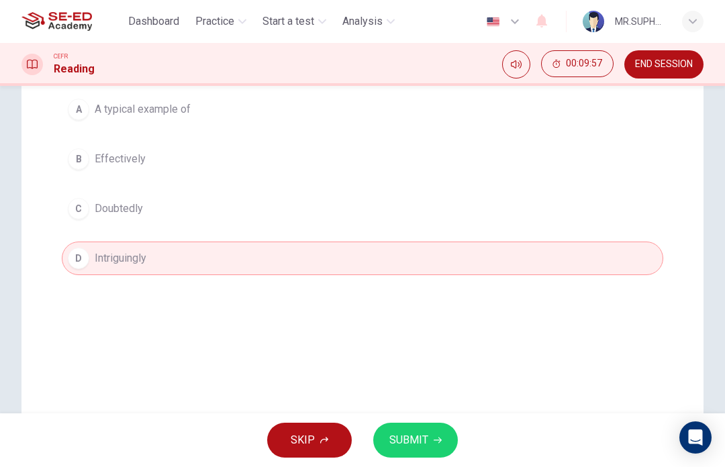
click at [434, 439] on icon "button" at bounding box center [438, 440] width 8 height 8
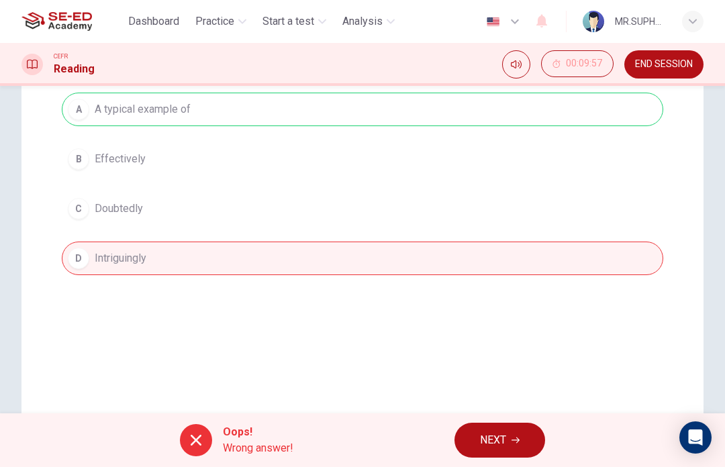
click at [509, 437] on button "NEXT" at bounding box center [499, 440] width 91 height 35
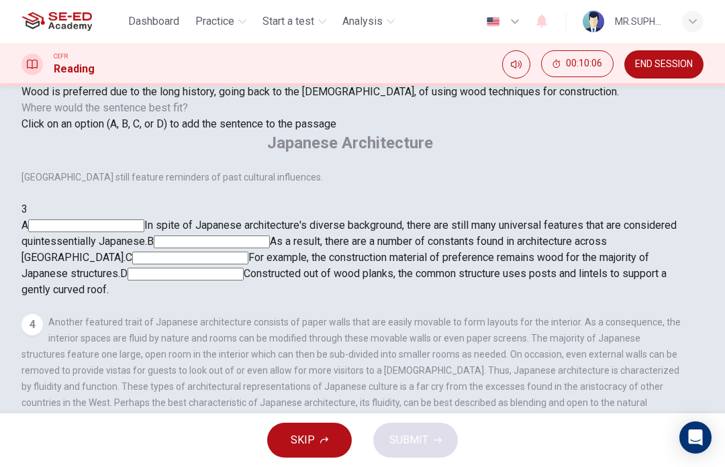
scroll to position [129, 0]
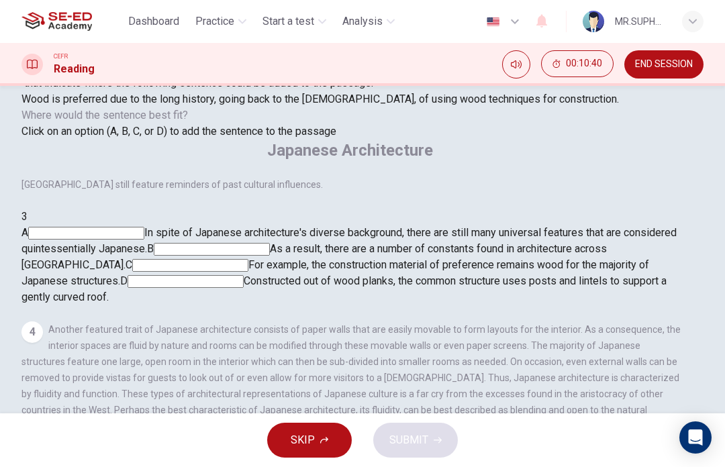
click at [248, 259] on input at bounding box center [190, 265] width 116 height 13
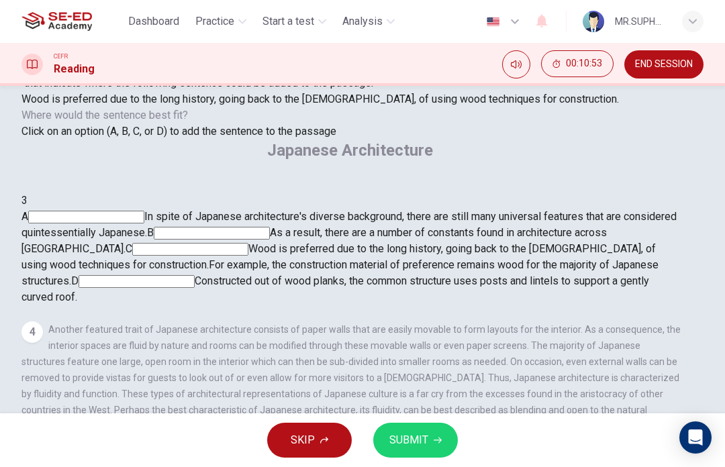
click at [270, 227] on input at bounding box center [212, 233] width 116 height 13
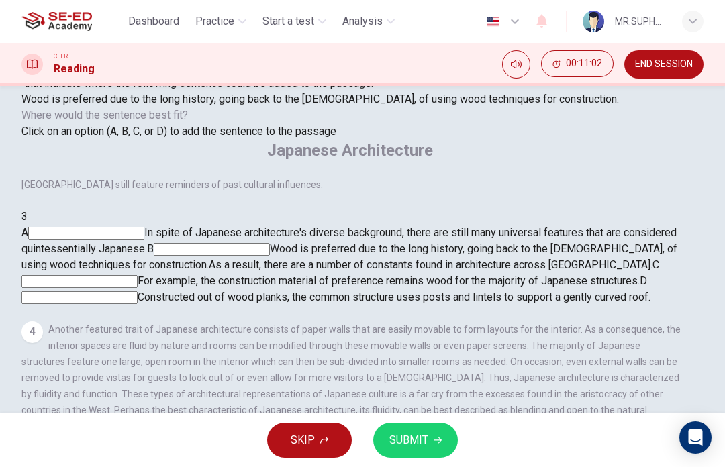
click at [138, 275] on input at bounding box center [79, 281] width 116 height 13
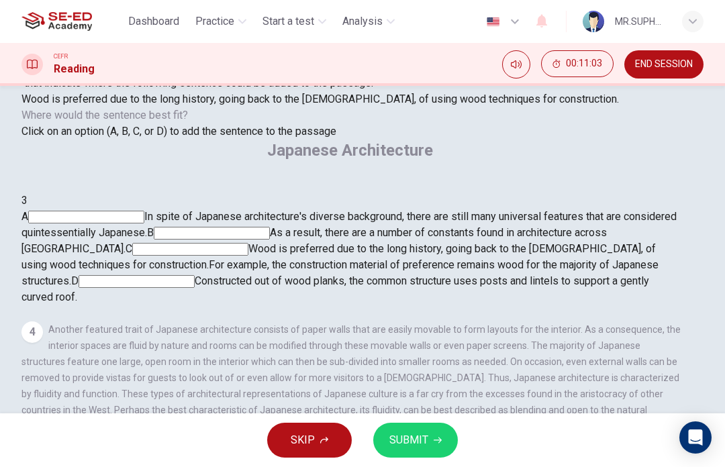
click at [430, 431] on button "SUBMIT" at bounding box center [415, 440] width 85 height 35
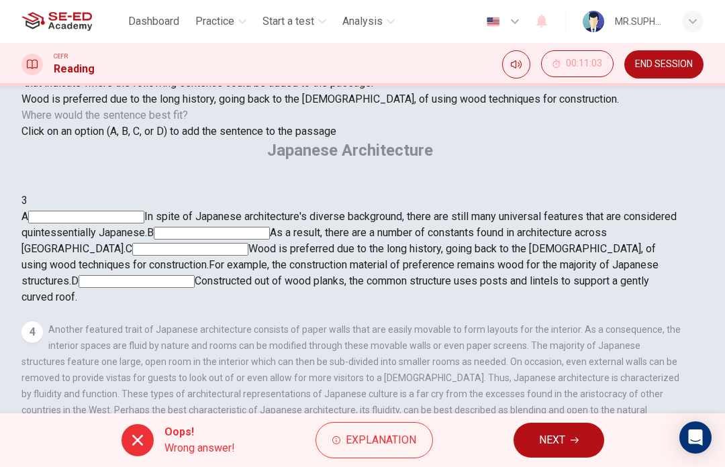
click at [411, 437] on span "Explanation" at bounding box center [381, 440] width 70 height 19
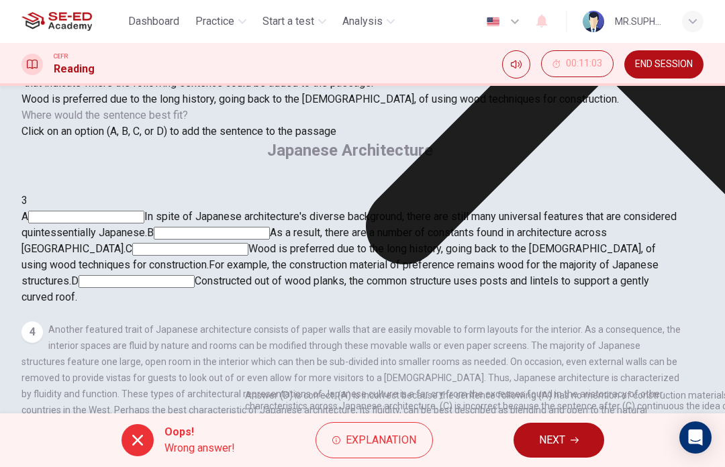
click at [494, 276] on div "Explanation Answer (D) is correct. (A) is incorrect because the sentence follow…" at bounding box center [607, 25] width 725 height 794
click at [556, 437] on span "NEXT" at bounding box center [552, 440] width 26 height 19
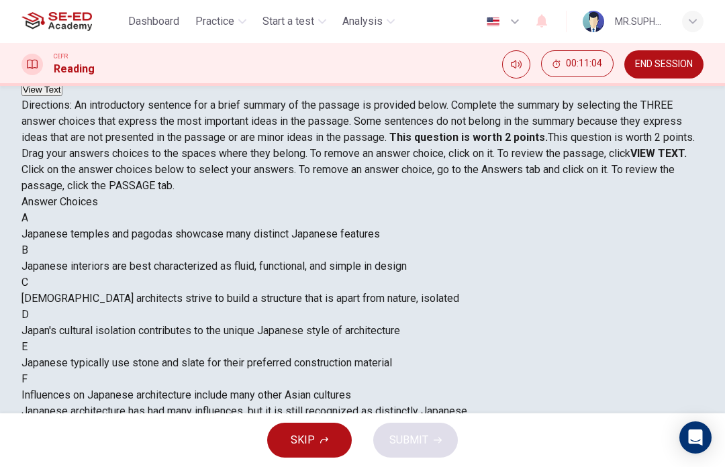
scroll to position [150, 0]
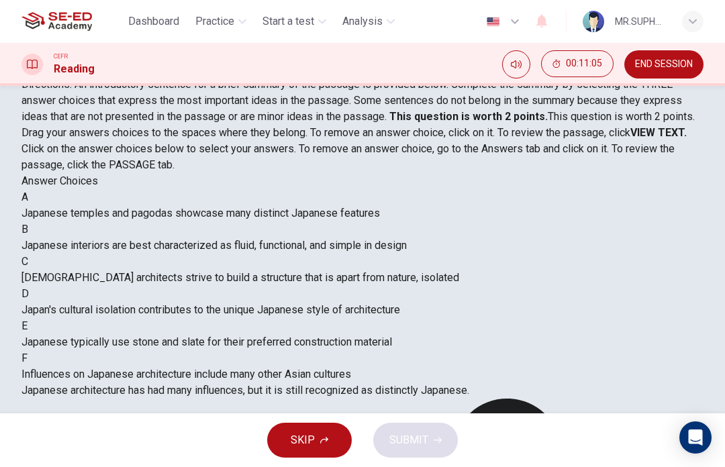
click at [649, 399] on div at bounding box center [362, 399] width 682 height 0
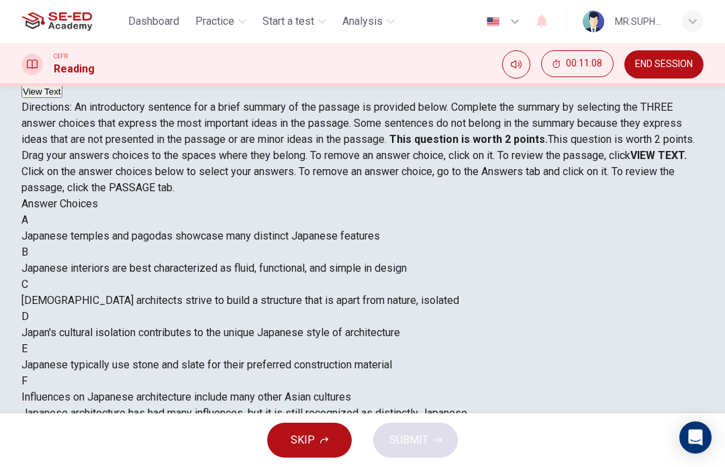
scroll to position [105, 0]
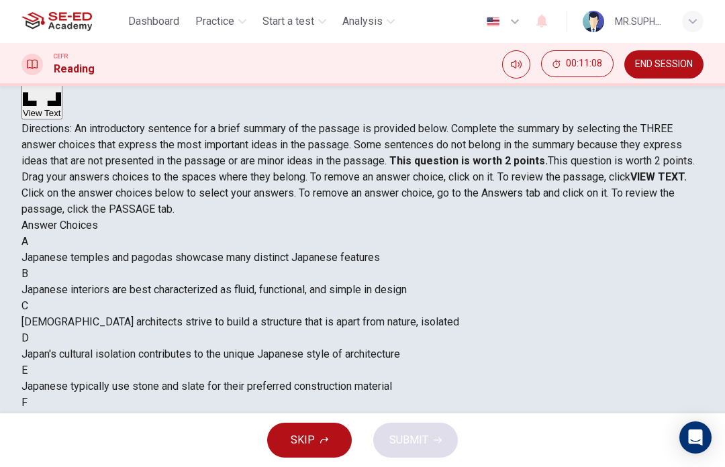
click at [85, 266] on div "A Japanese temples and pagodas showcase many distinct Japanese features" at bounding box center [362, 250] width 682 height 32
click at [81, 266] on div "A Japanese temples and pagodas showcase many distinct Japanese features" at bounding box center [362, 250] width 682 height 32
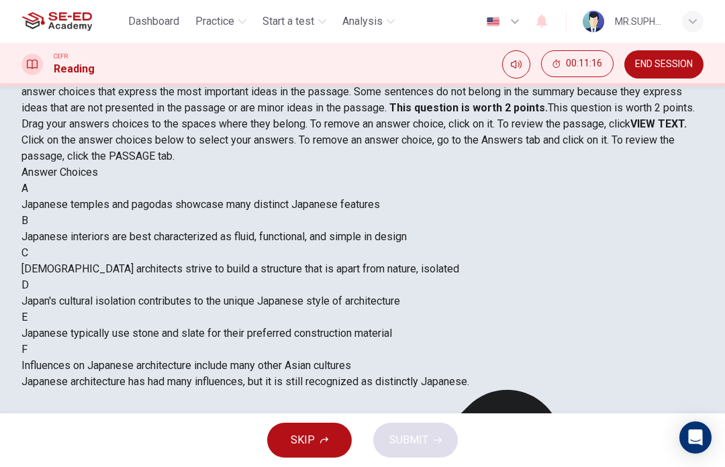
scroll to position [155, 0]
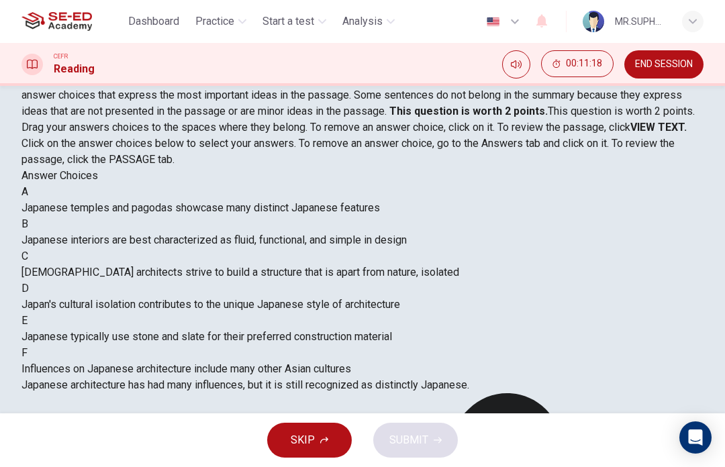
click at [78, 200] on div "A" at bounding box center [362, 192] width 682 height 16
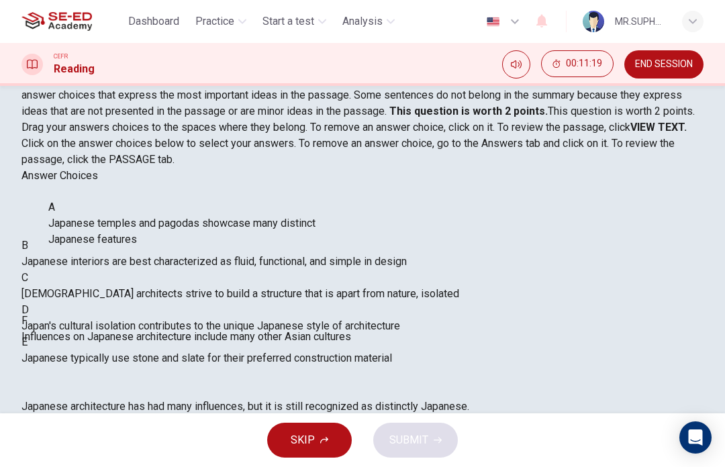
click at [85, 213] on div "B Japanese interiors are best characterized as fluid, functional, and simple in…" at bounding box center [362, 291] width 682 height 215
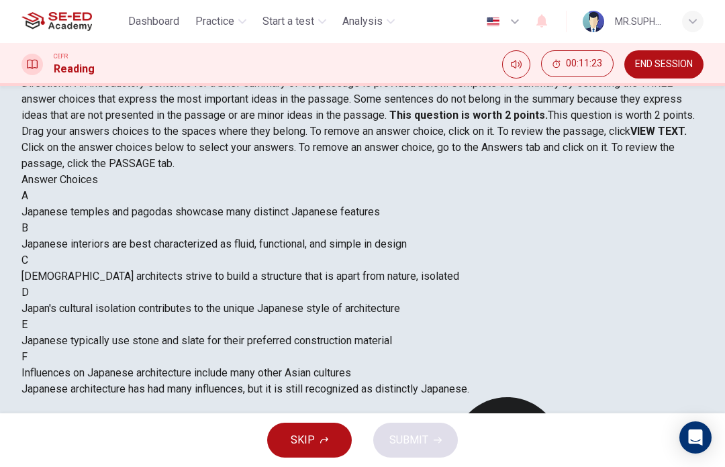
scroll to position [152, 0]
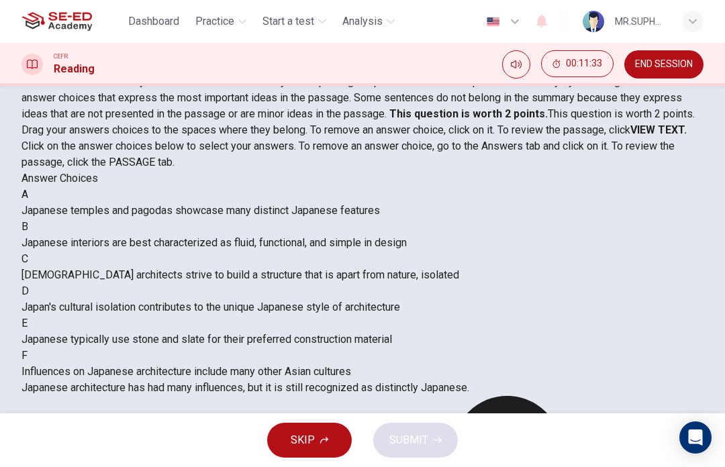
click at [647, 128] on strong "VIEW TEXT." at bounding box center [658, 130] width 56 height 13
click at [634, 126] on strong "VIEW TEXT." at bounding box center [658, 130] width 56 height 13
click at [245, 217] on span "Japanese temples and pagodas showcase many distinct Japanese features" at bounding box center [200, 210] width 358 height 13
click at [115, 205] on span "Japanese temples and pagodas showcase many distinct Japanese features" at bounding box center [200, 210] width 358 height 13
click at [179, 216] on span "Japanese temples and pagodas showcase many distinct Japanese features" at bounding box center [200, 210] width 358 height 13
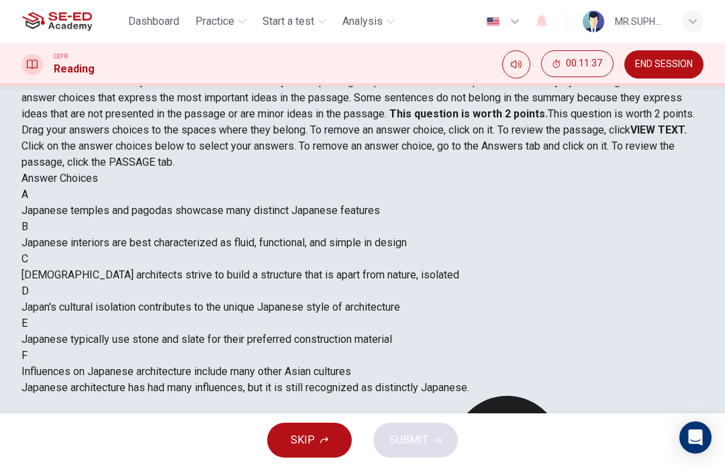
click at [178, 216] on span "Japanese temples and pagodas showcase many distinct Japanese features" at bounding box center [200, 210] width 358 height 13
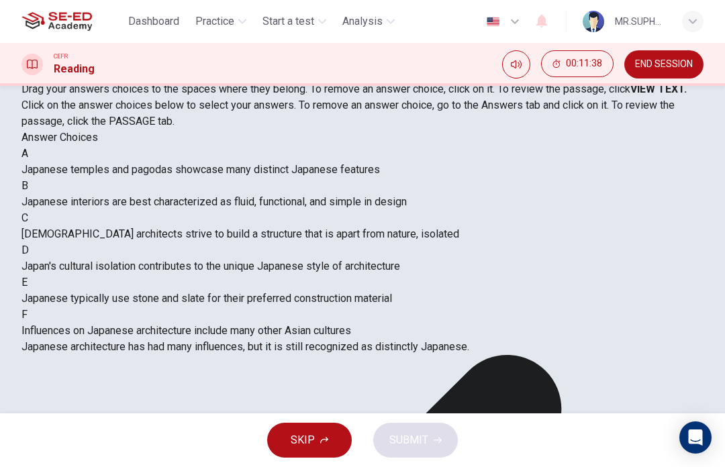
scroll to position [193, 0]
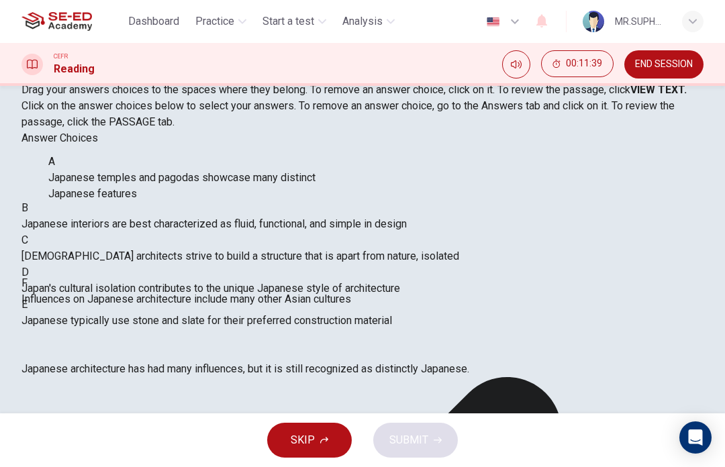
click at [193, 232] on div "B Japanese interiors are best characterized as fluid, functional, and simple in…" at bounding box center [362, 216] width 682 height 32
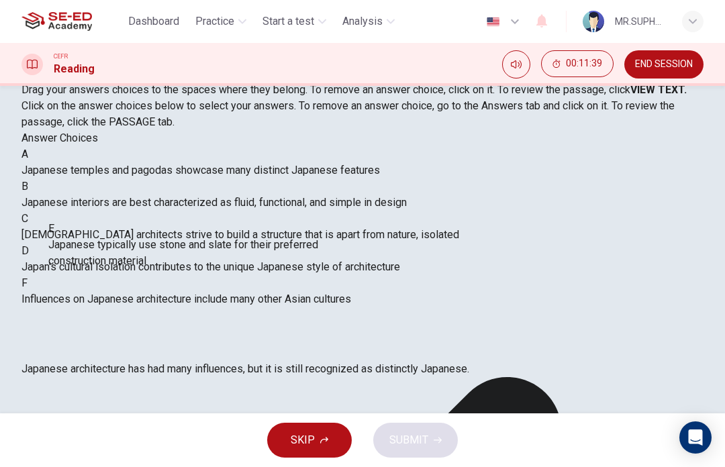
scroll to position [169, 0]
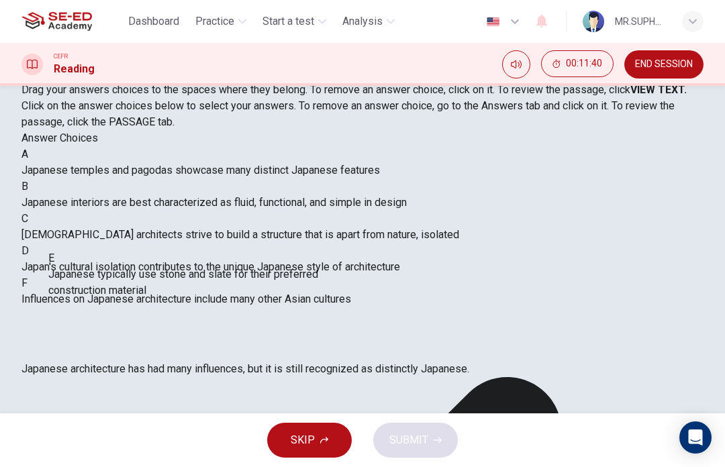
click at [174, 293] on span "Influences on Japanese architecture include many other Asian cultures" at bounding box center [186, 299] width 330 height 13
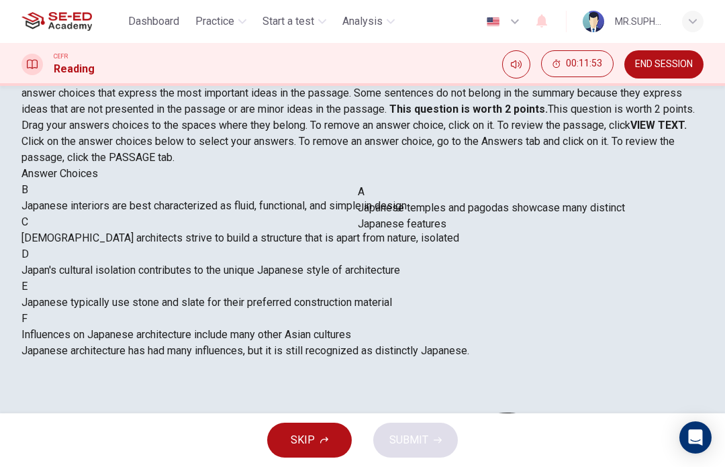
scroll to position [156, 0]
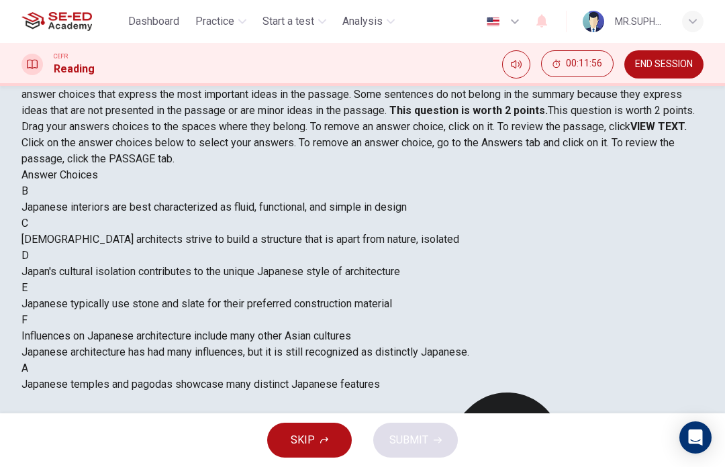
click at [305, 441] on span "SKIP" at bounding box center [303, 440] width 24 height 19
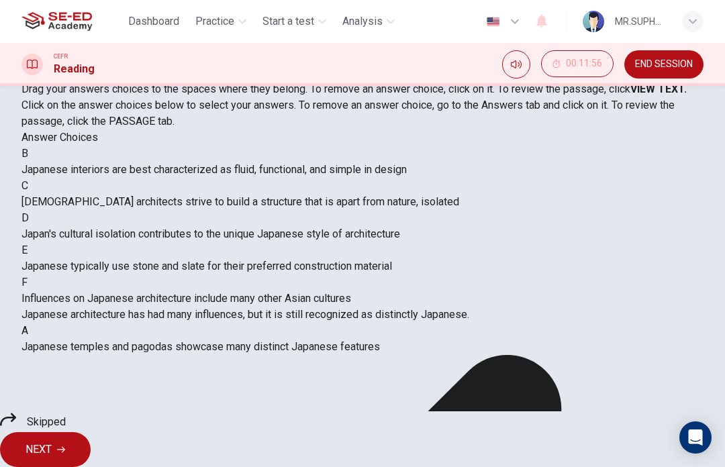
scroll to position [193, 0]
click at [91, 444] on button "NEXT" at bounding box center [45, 449] width 91 height 35
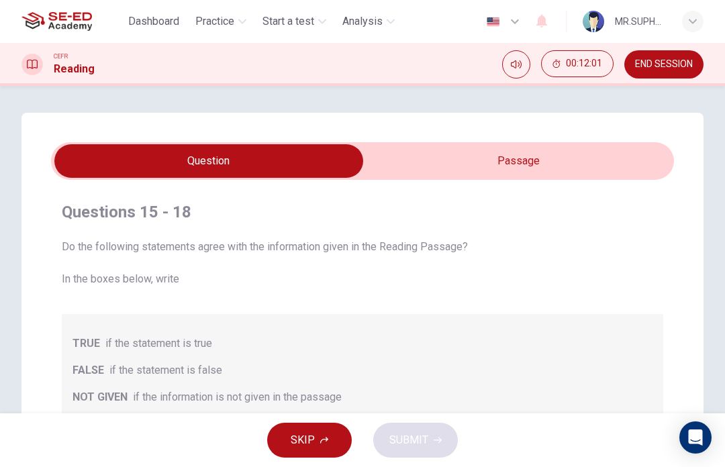
scroll to position [-1, 0]
click at [520, 153] on input "checkbox" at bounding box center [209, 161] width 934 height 34
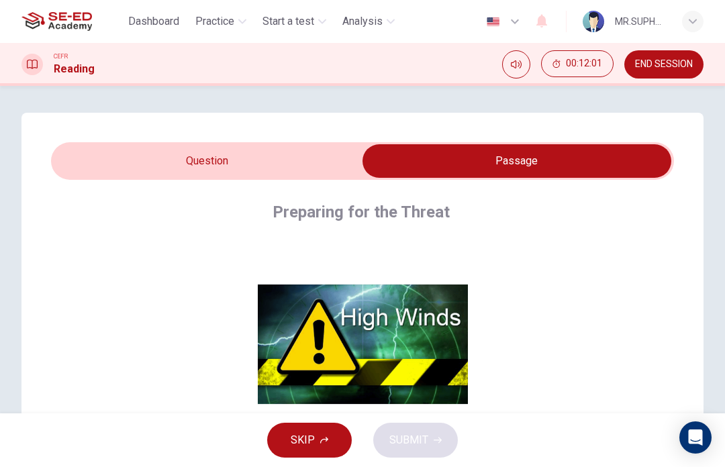
scroll to position [0, 0]
click at [303, 177] on input "checkbox" at bounding box center [517, 161] width 934 height 34
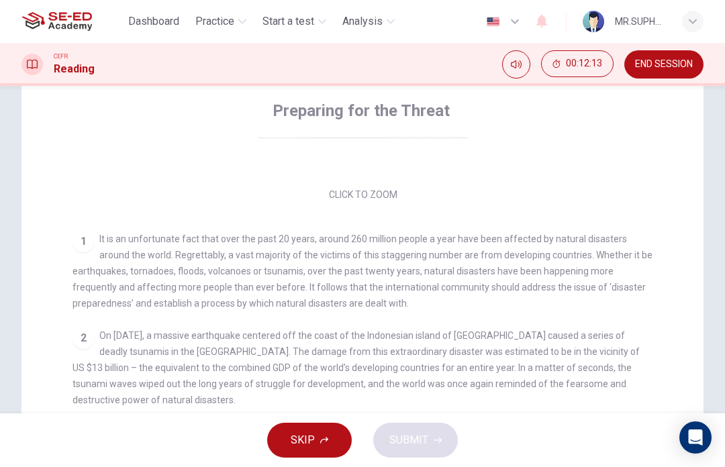
scroll to position [166, 0]
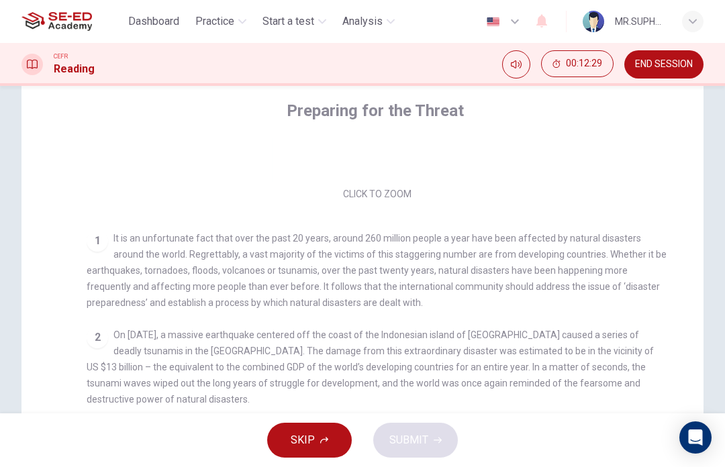
checkbox input "false"
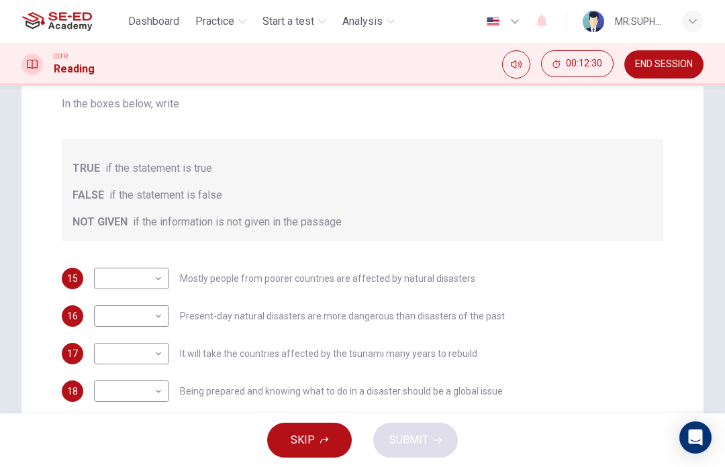
scroll to position [173, 0]
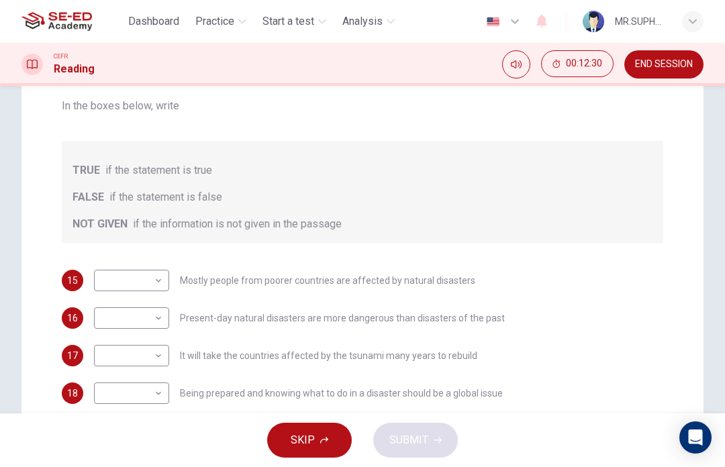
click at [137, 289] on body "This site uses cookies, as explained in our Privacy Policy . If you agree to th…" at bounding box center [362, 233] width 725 height 467
type input "NOT GIVEN"
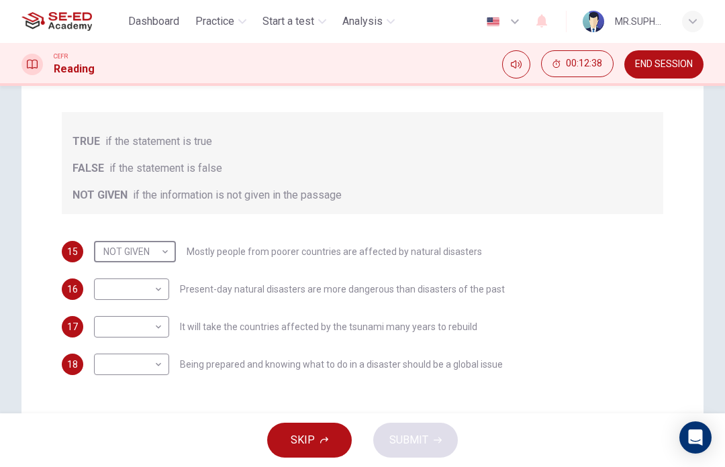
scroll to position [203, 0]
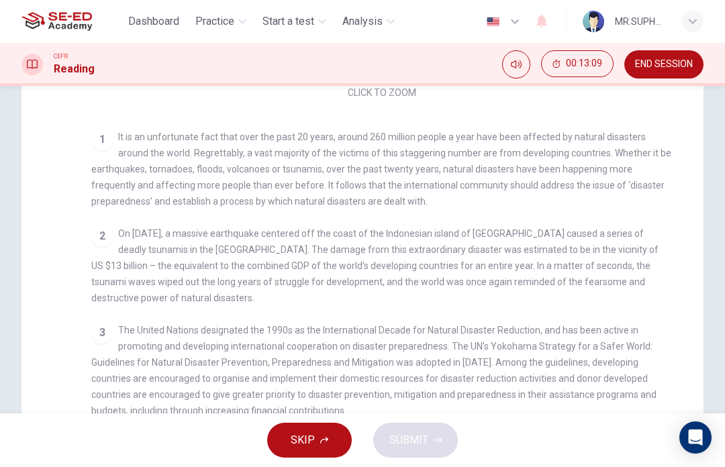
checkbox input "false"
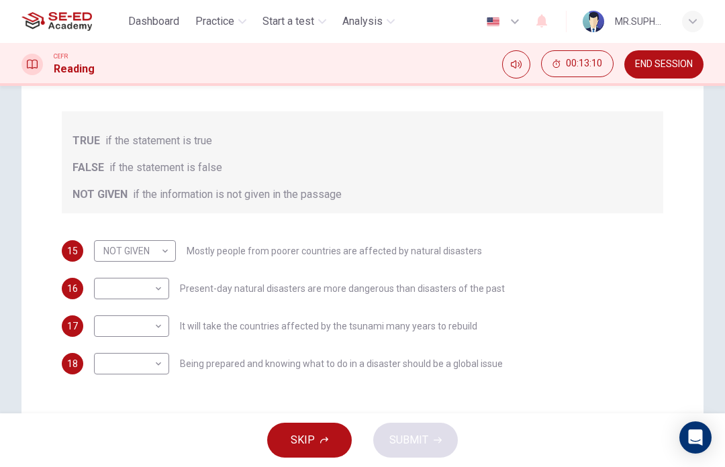
click at [142, 282] on body "This site uses cookies, as explained in our Privacy Policy . If you agree to th…" at bounding box center [362, 233] width 725 height 467
type input "NOT GIVEN"
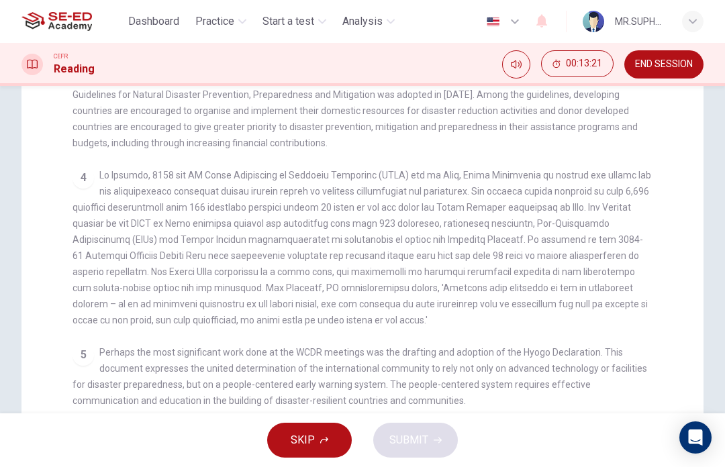
scroll to position [432, 0]
checkbox input "false"
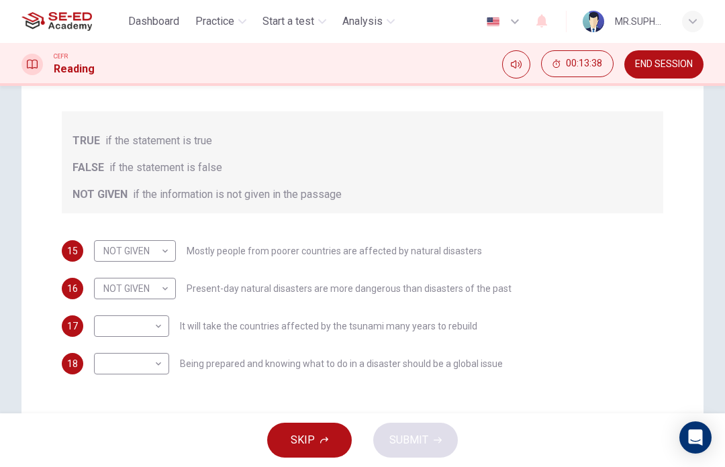
click at [143, 326] on body "This site uses cookies, as explained in our Privacy Policy . If you agree to th…" at bounding box center [362, 233] width 725 height 467
click at [151, 466] on li "TRUE" at bounding box center [362, 475] width 725 height 16
type input "TRUE"
click at [133, 365] on body "This site uses cookies, as explained in our Privacy Policy . If you agree to th…" at bounding box center [362, 233] width 725 height 467
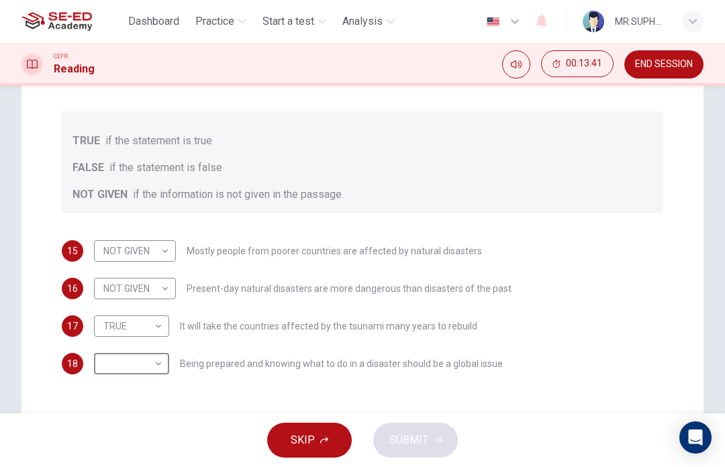
type input "FALSE"
click at [440, 439] on icon "button" at bounding box center [438, 440] width 8 height 8
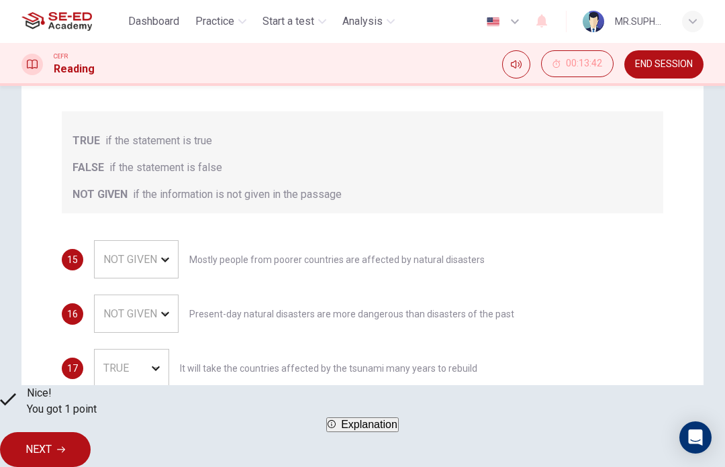
click at [393, 430] on span "Explanation" at bounding box center [369, 424] width 56 height 11
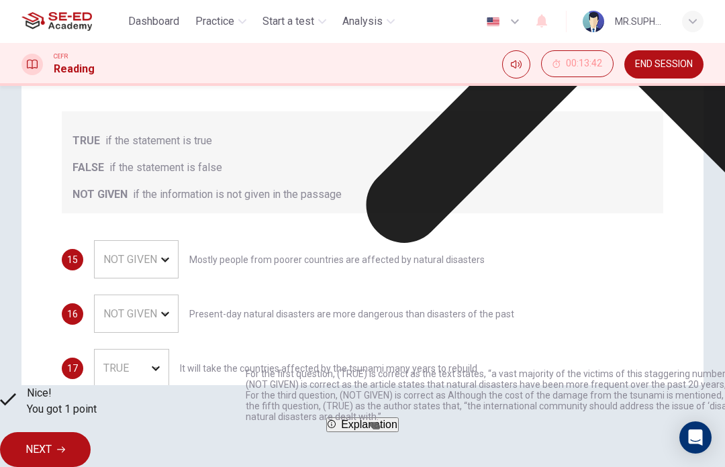
click at [486, 221] on icon at bounding box center [608, 1] width 725 height 725
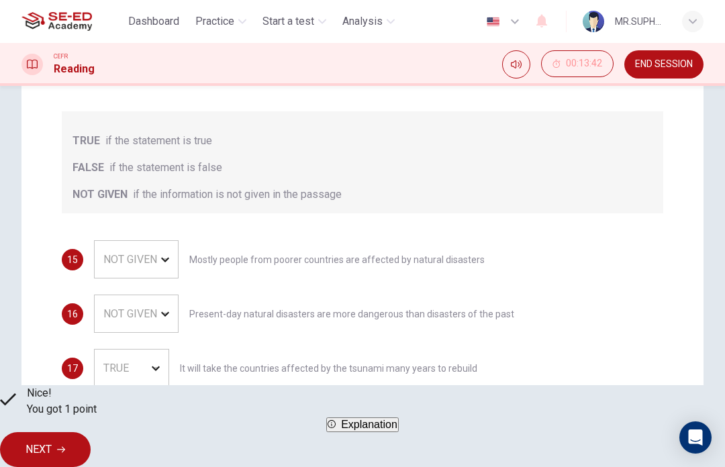
click at [52, 440] on span "NEXT" at bounding box center [39, 449] width 26 height 19
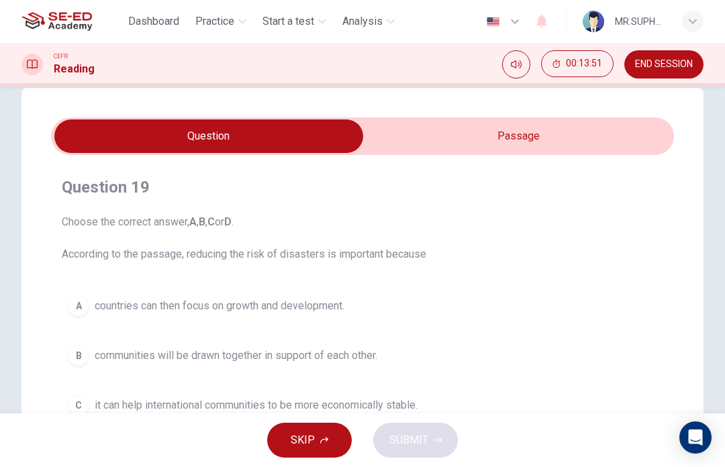
scroll to position [26, 0]
click at [593, 130] on input "checkbox" at bounding box center [209, 136] width 934 height 34
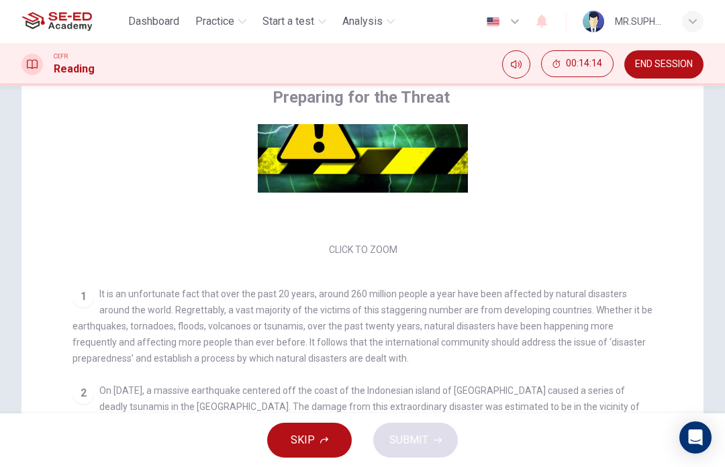
scroll to position [93, 0]
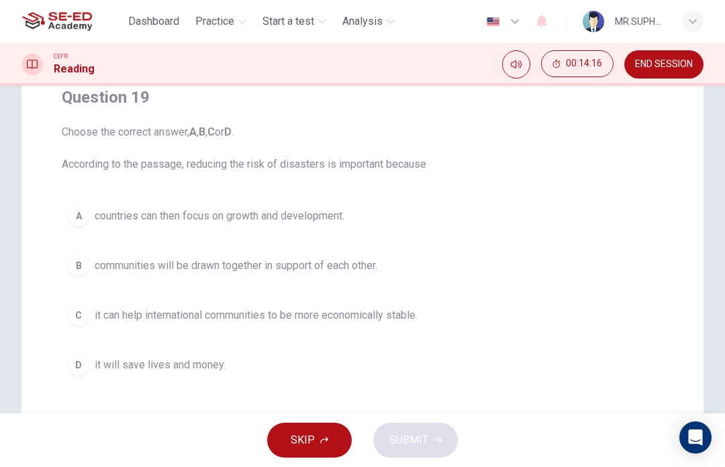
click at [313, 450] on button "SKIP" at bounding box center [309, 440] width 85 height 35
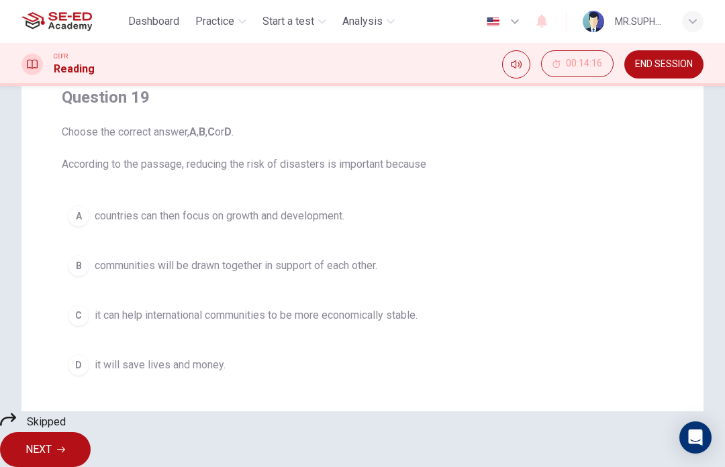
click at [91, 445] on button "NEXT" at bounding box center [45, 449] width 91 height 35
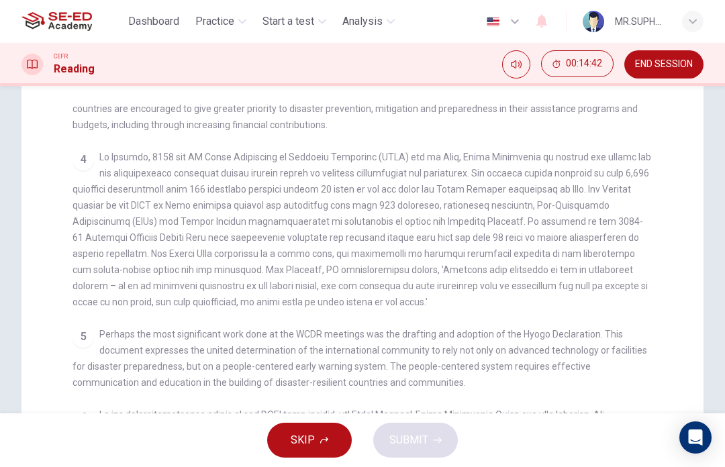
scroll to position [516, 0]
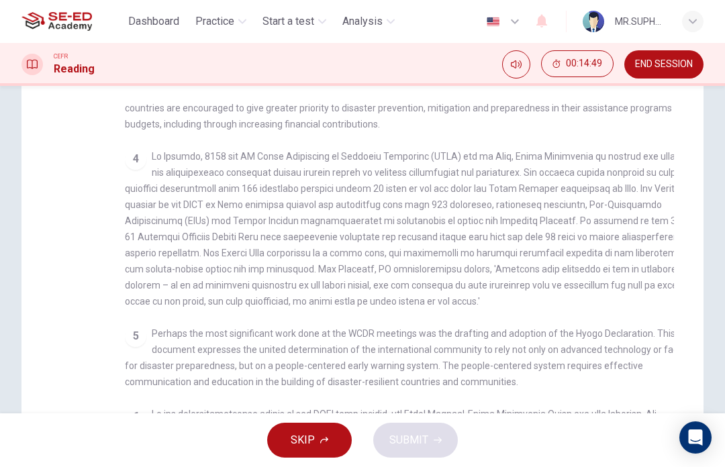
checkbox input "false"
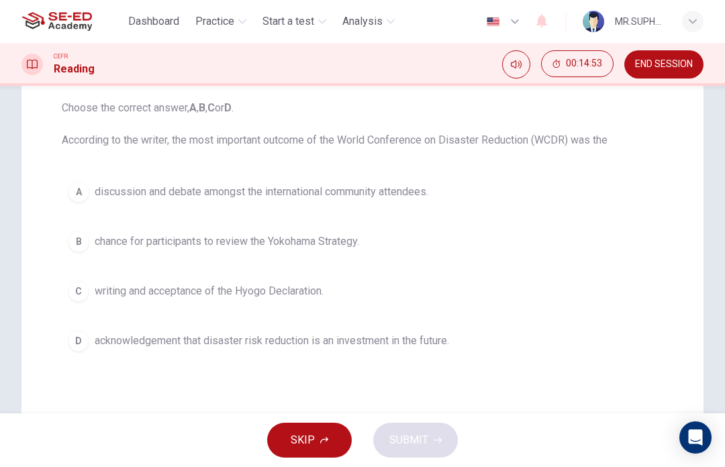
click at [348, 193] on span "discussion and debate amongst the international community attendees." at bounding box center [262, 192] width 334 height 16
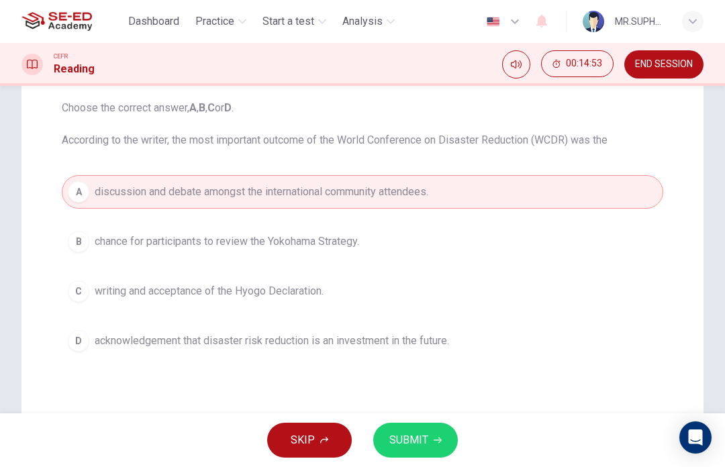
click at [442, 425] on button "SUBMIT" at bounding box center [415, 440] width 85 height 35
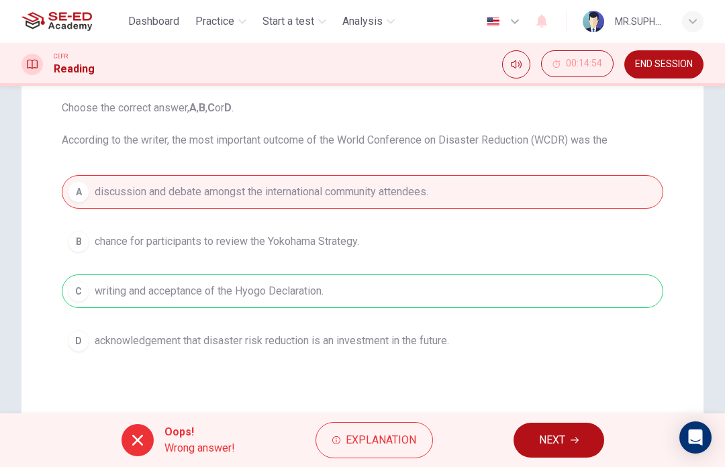
click at [578, 442] on icon "button" at bounding box center [575, 440] width 8 height 8
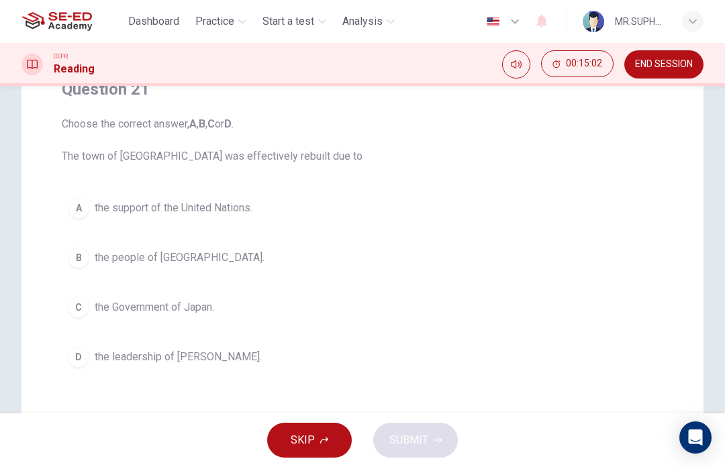
scroll to position [124, 0]
click at [640, 255] on button "B the people of [GEOGRAPHIC_DATA]." at bounding box center [362, 257] width 601 height 34
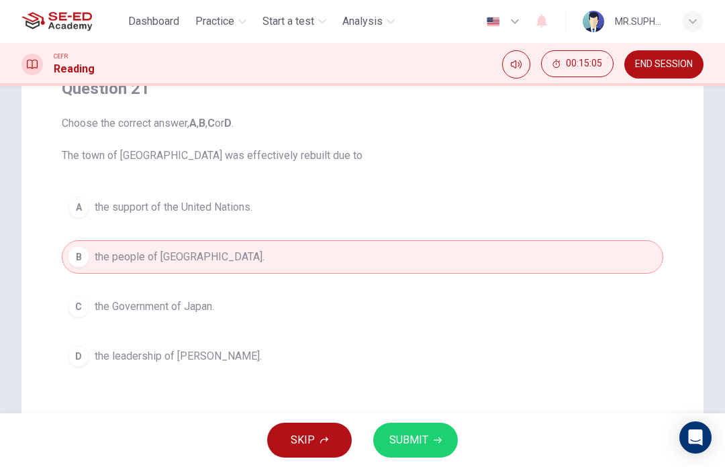
click at [621, 283] on div "A the support of the United Nations. B the people of [GEOGRAPHIC_DATA] C the Go…" at bounding box center [362, 282] width 601 height 183
click at [621, 282] on div "A the support of the United Nations. B the people of [GEOGRAPHIC_DATA] C the Go…" at bounding box center [362, 282] width 601 height 183
click at [579, 316] on button "C the Government of Japan." at bounding box center [362, 307] width 601 height 34
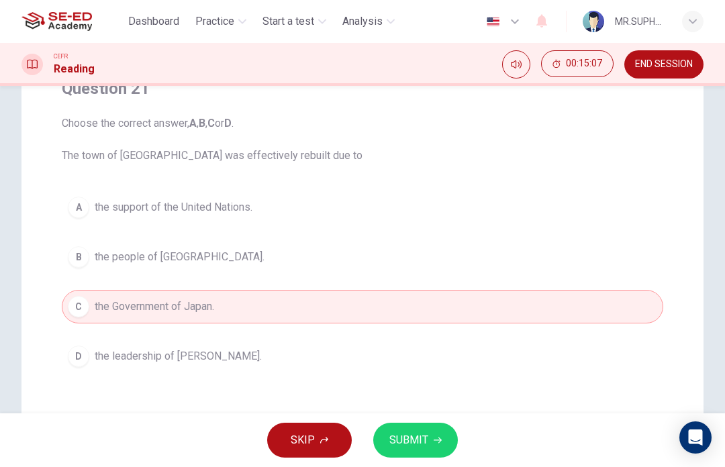
click at [569, 360] on button "D the leadership of [PERSON_NAME]." at bounding box center [362, 357] width 601 height 34
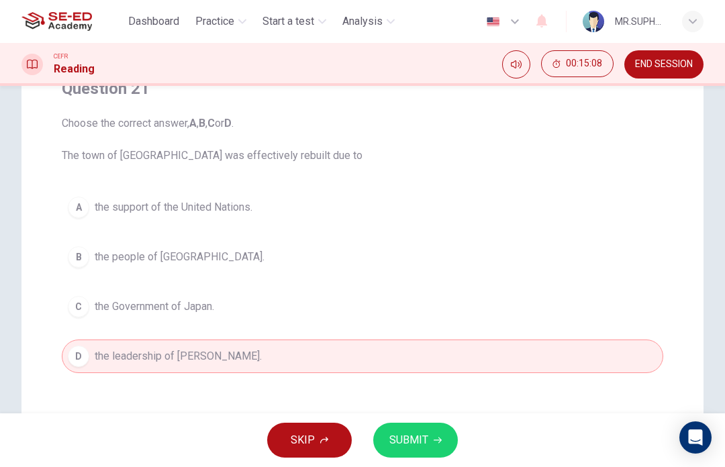
click at [573, 363] on button "D the leadership of [PERSON_NAME]." at bounding box center [362, 357] width 601 height 34
click at [510, 220] on button "A the support of the United Nations." at bounding box center [362, 208] width 601 height 34
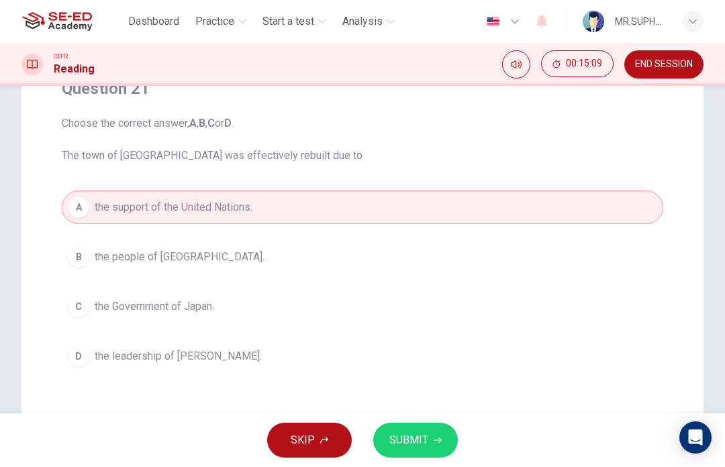
click at [409, 435] on span "SUBMIT" at bounding box center [408, 440] width 39 height 19
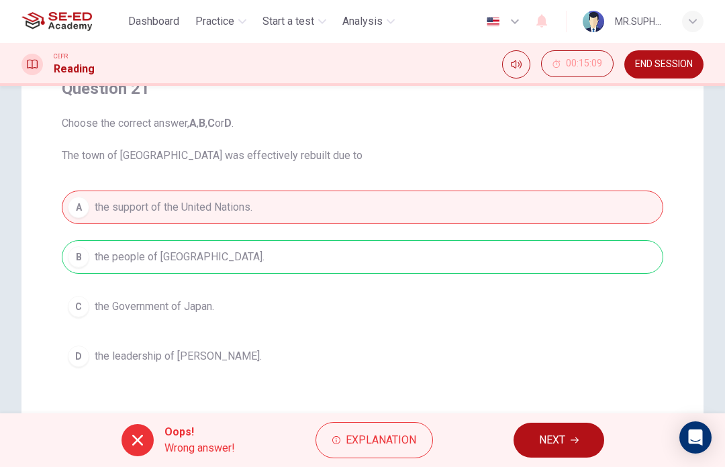
click at [554, 442] on span "NEXT" at bounding box center [552, 440] width 26 height 19
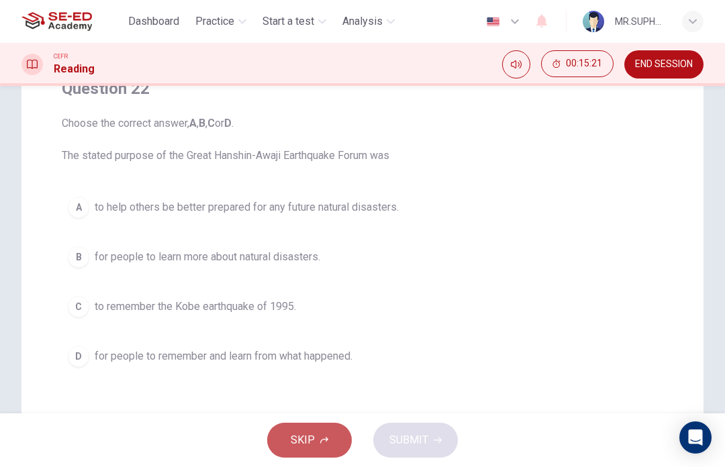
click at [313, 429] on button "SKIP" at bounding box center [309, 440] width 85 height 35
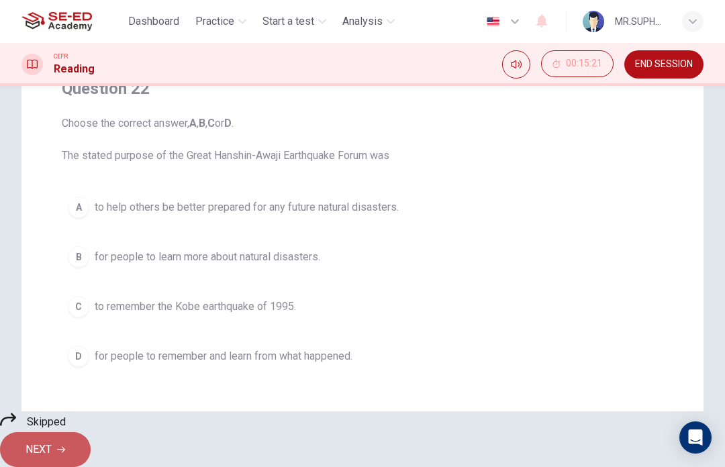
click at [52, 440] on span "NEXT" at bounding box center [39, 449] width 26 height 19
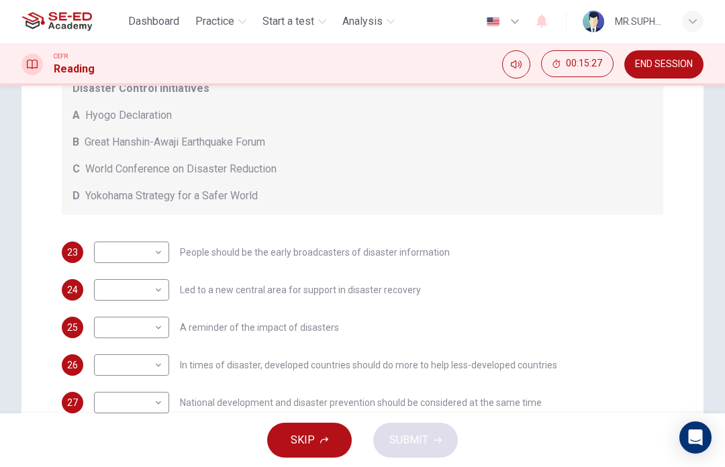
scroll to position [277, 0]
click at [303, 437] on span "SKIP" at bounding box center [303, 440] width 24 height 19
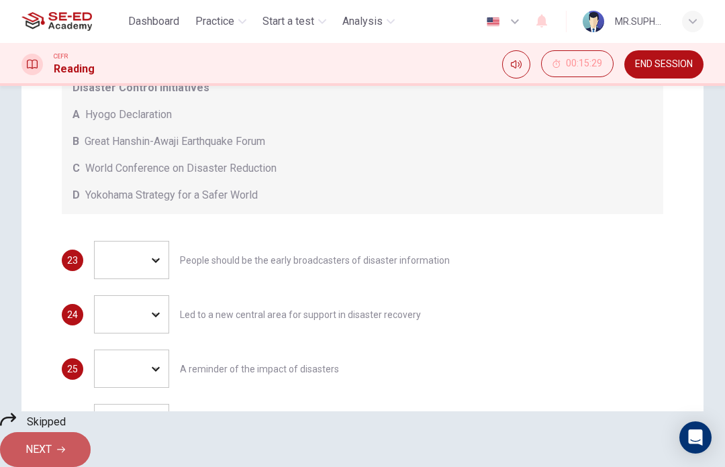
click at [91, 432] on button "NEXT" at bounding box center [45, 449] width 91 height 35
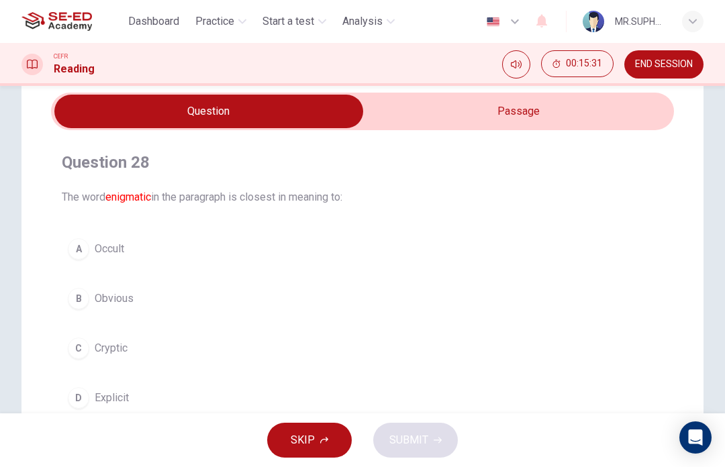
scroll to position [51, 0]
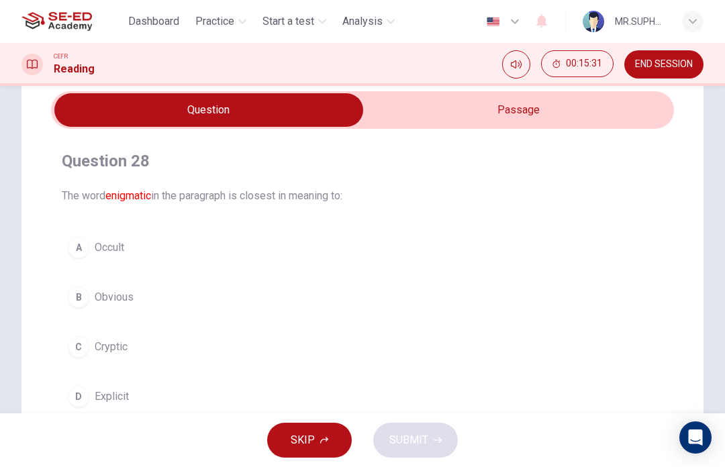
click at [536, 119] on input "checkbox" at bounding box center [209, 110] width 934 height 34
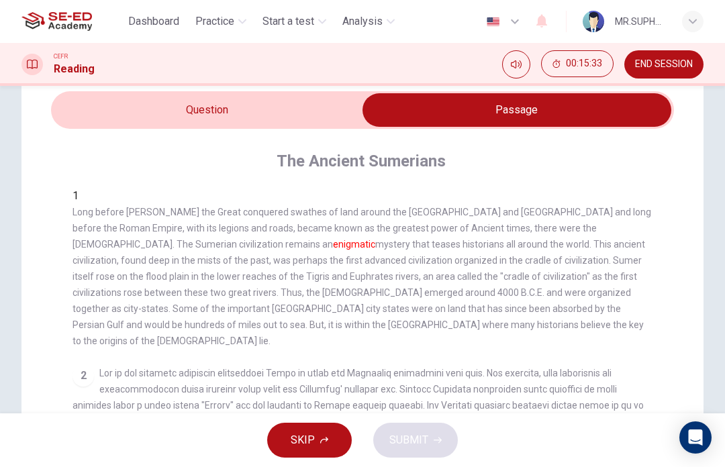
click at [283, 115] on input "checkbox" at bounding box center [517, 110] width 934 height 34
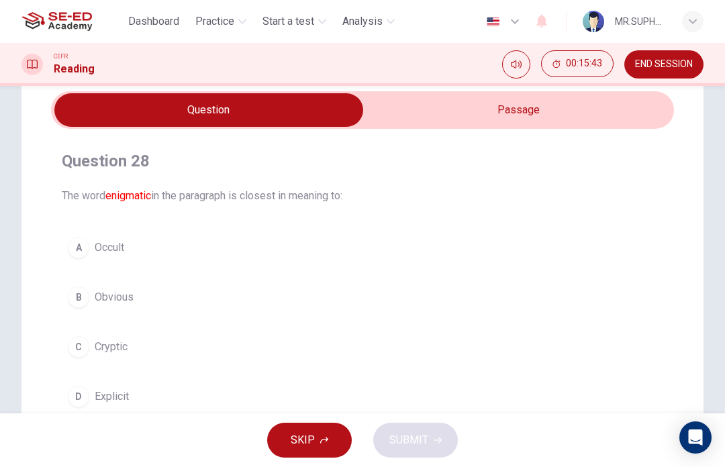
click at [407, 117] on input "checkbox" at bounding box center [209, 110] width 934 height 34
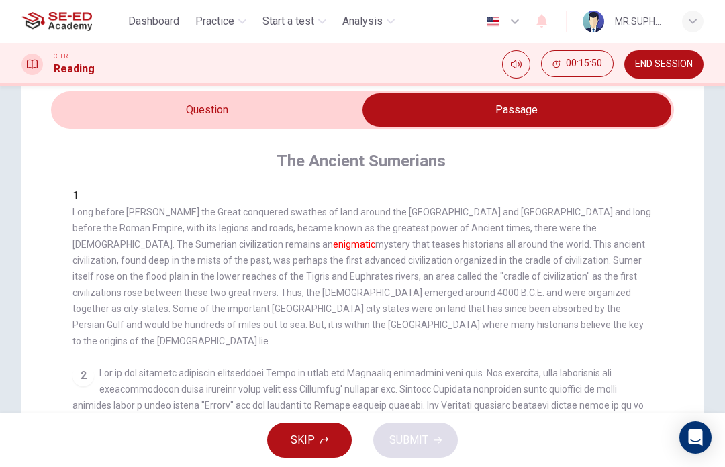
click at [295, 108] on input "checkbox" at bounding box center [517, 110] width 934 height 34
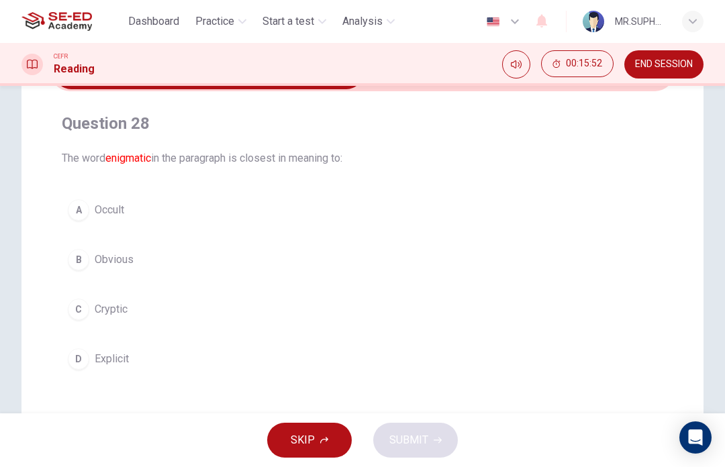
scroll to position [89, 0]
click at [154, 165] on span "The word enigmatic in the paragraph is closest in meaning to:" at bounding box center [362, 158] width 601 height 16
click at [154, 164] on span "The word enigmatic in the paragraph is closest in meaning to:" at bounding box center [362, 158] width 601 height 16
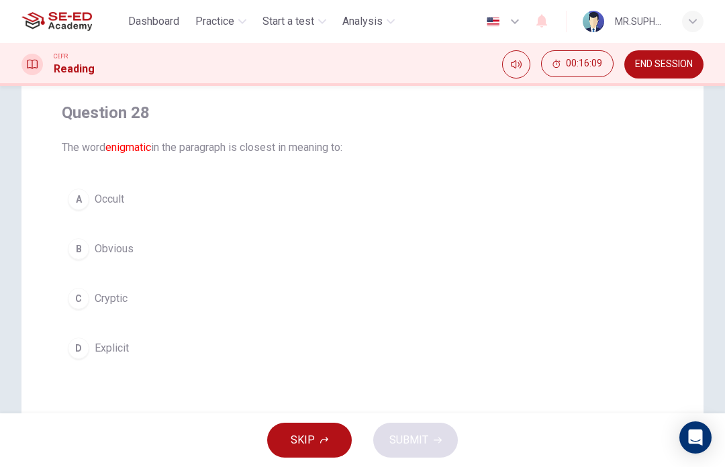
scroll to position [108, 0]
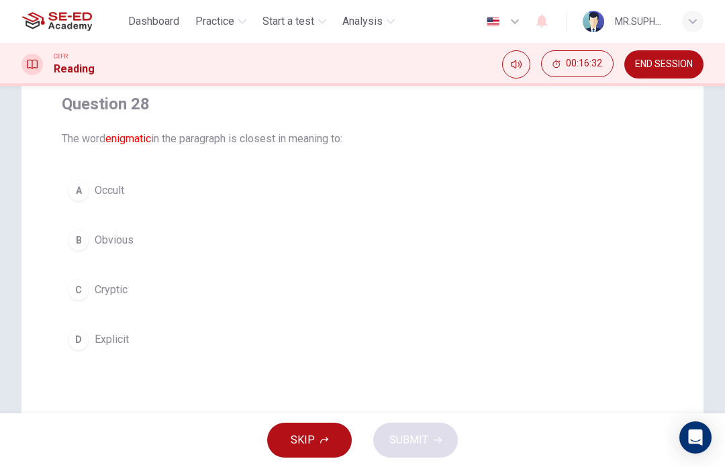
click at [166, 297] on button "C Cryptic" at bounding box center [362, 290] width 601 height 34
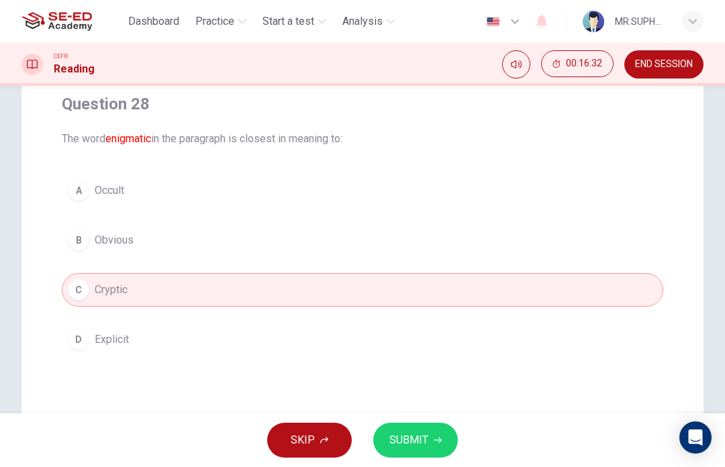
click at [153, 346] on button "D Explicit" at bounding box center [362, 340] width 601 height 34
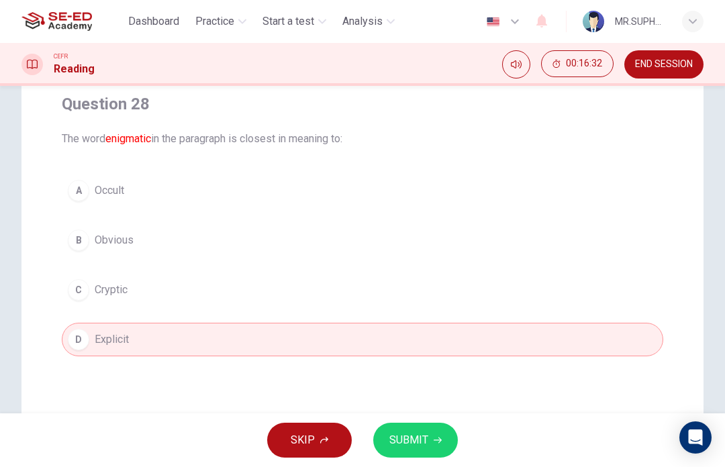
click at [152, 305] on button "C Cryptic" at bounding box center [362, 290] width 601 height 34
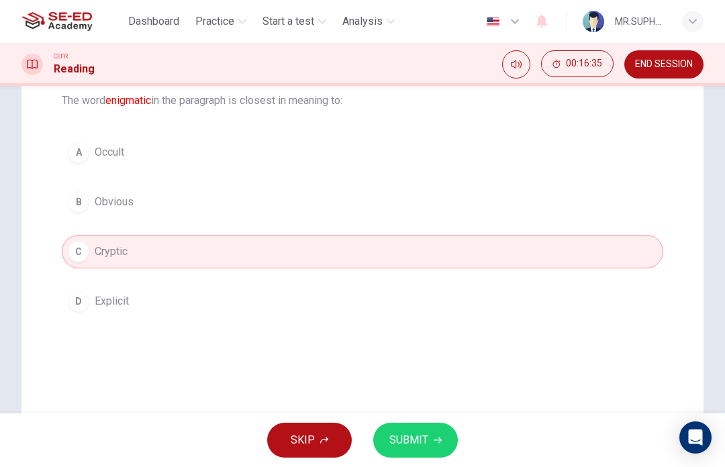
scroll to position [148, 0]
click at [306, 275] on div "A Occult B Obvious C Cryptic D Explicit" at bounding box center [362, 225] width 601 height 183
click at [305, 287] on button "D Explicit" at bounding box center [362, 300] width 601 height 34
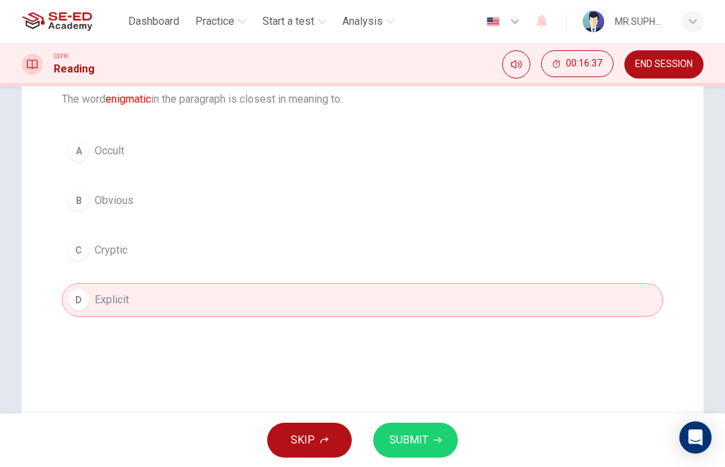
click at [434, 436] on icon "button" at bounding box center [438, 440] width 8 height 8
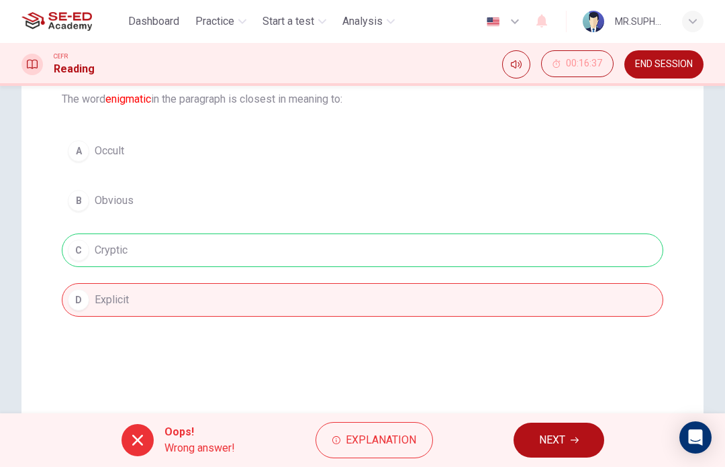
click at [397, 435] on span "Explanation" at bounding box center [381, 440] width 70 height 19
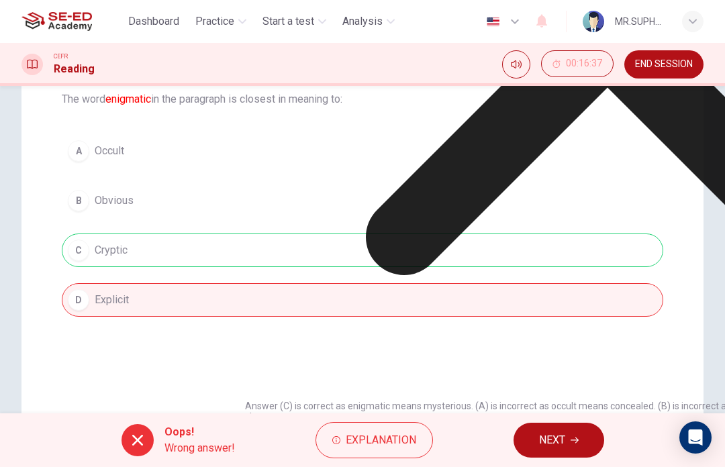
click at [491, 323] on icon at bounding box center [607, 33] width 725 height 725
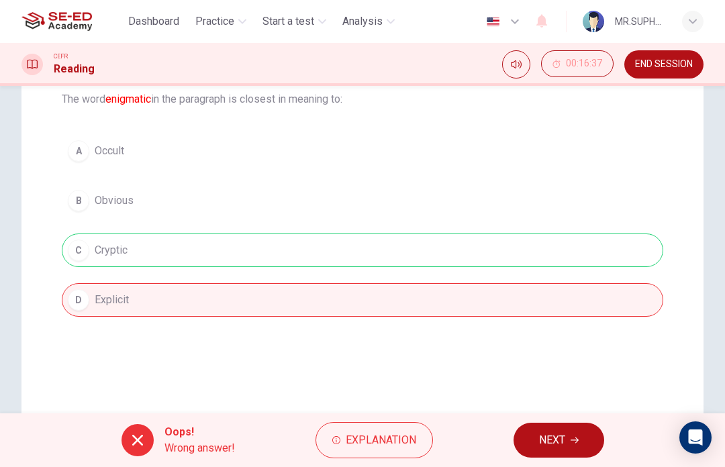
click at [566, 424] on button "NEXT" at bounding box center [558, 440] width 91 height 35
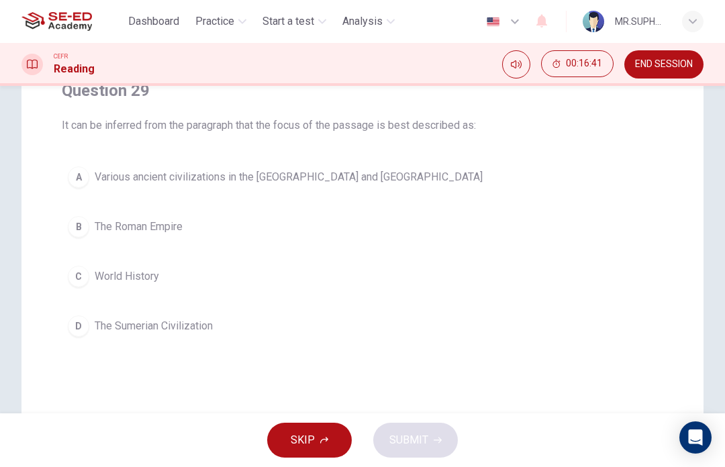
scroll to position [115, 0]
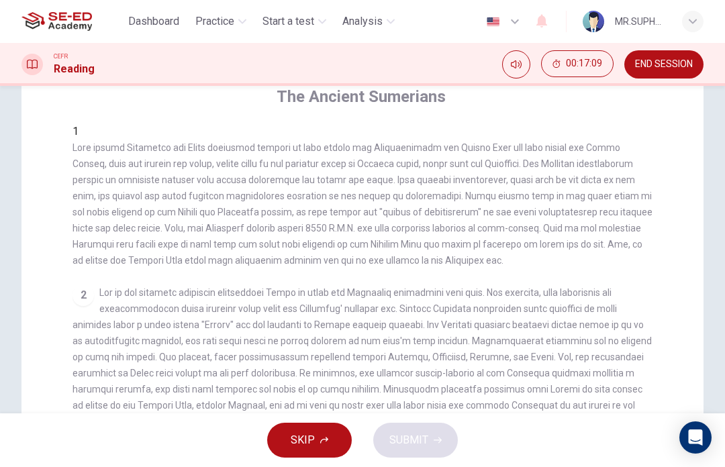
checkbox input "false"
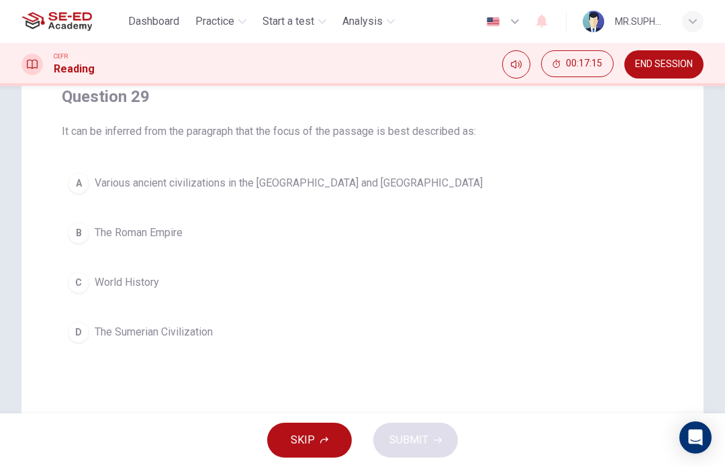
click at [456, 182] on button "A Various ancient civilizations in the [GEOGRAPHIC_DATA] and [GEOGRAPHIC_DATA]" at bounding box center [362, 183] width 601 height 34
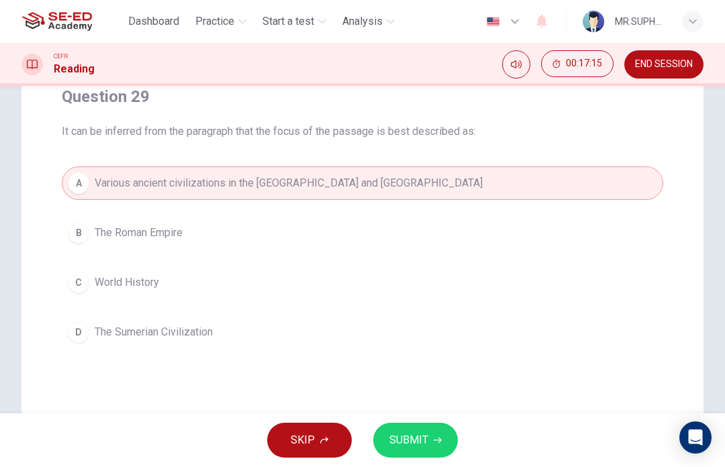
click at [415, 436] on span "SUBMIT" at bounding box center [408, 440] width 39 height 19
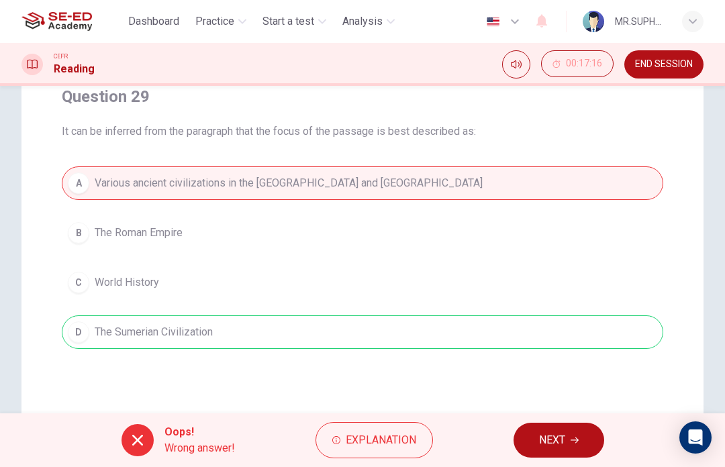
click at [540, 442] on span "NEXT" at bounding box center [552, 440] width 26 height 19
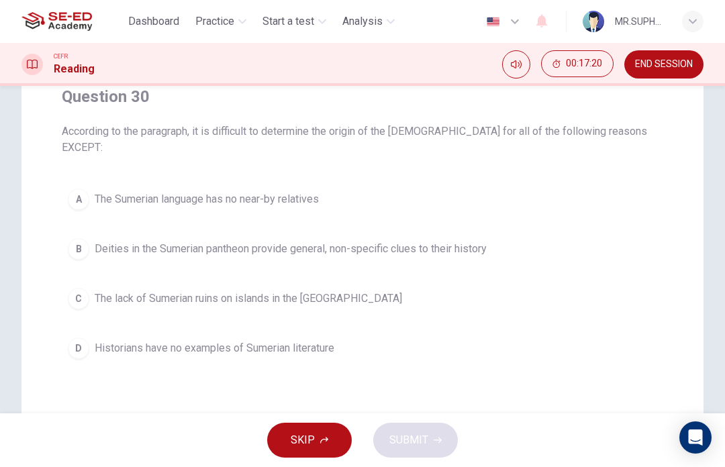
scroll to position [111, 0]
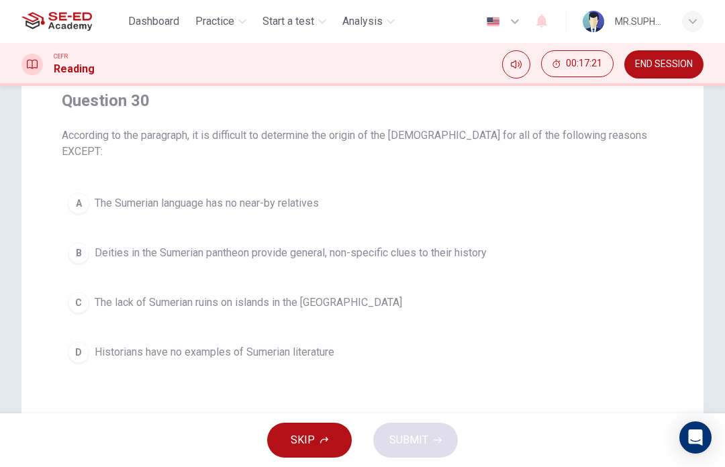
click at [543, 187] on button "A The Sumerian language has no near-by relatives" at bounding box center [362, 204] width 601 height 34
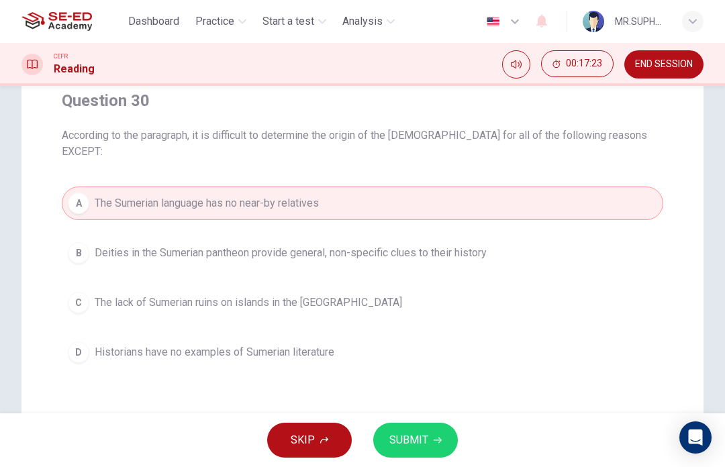
click at [426, 443] on span "SUBMIT" at bounding box center [408, 440] width 39 height 19
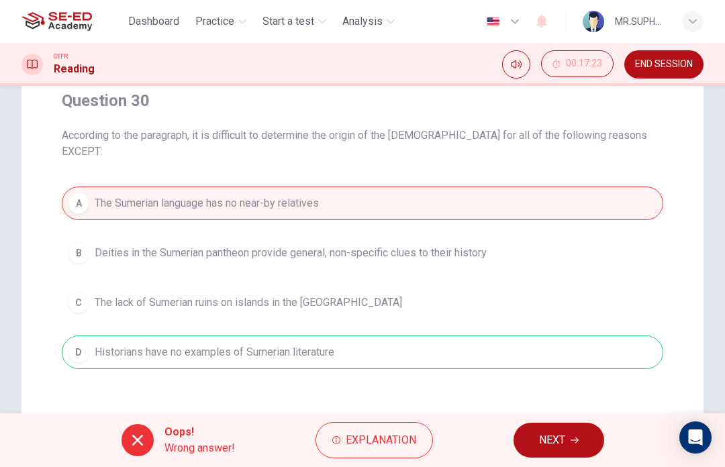
click at [663, 70] on span "END SESSION" at bounding box center [664, 64] width 58 height 11
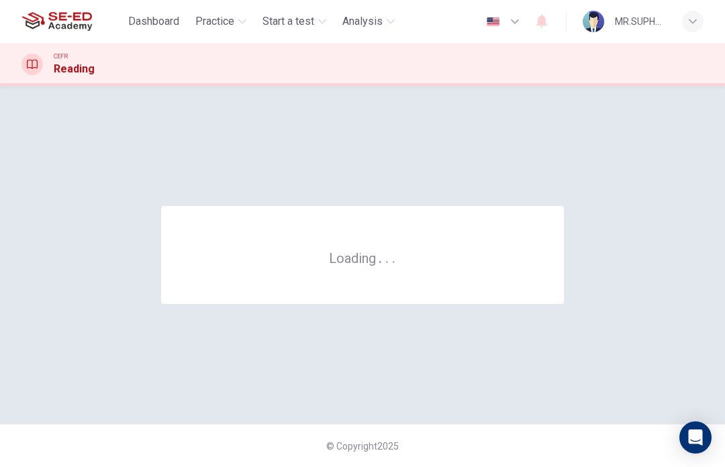
scroll to position [0, 0]
